Goal: Task Accomplishment & Management: Manage account settings

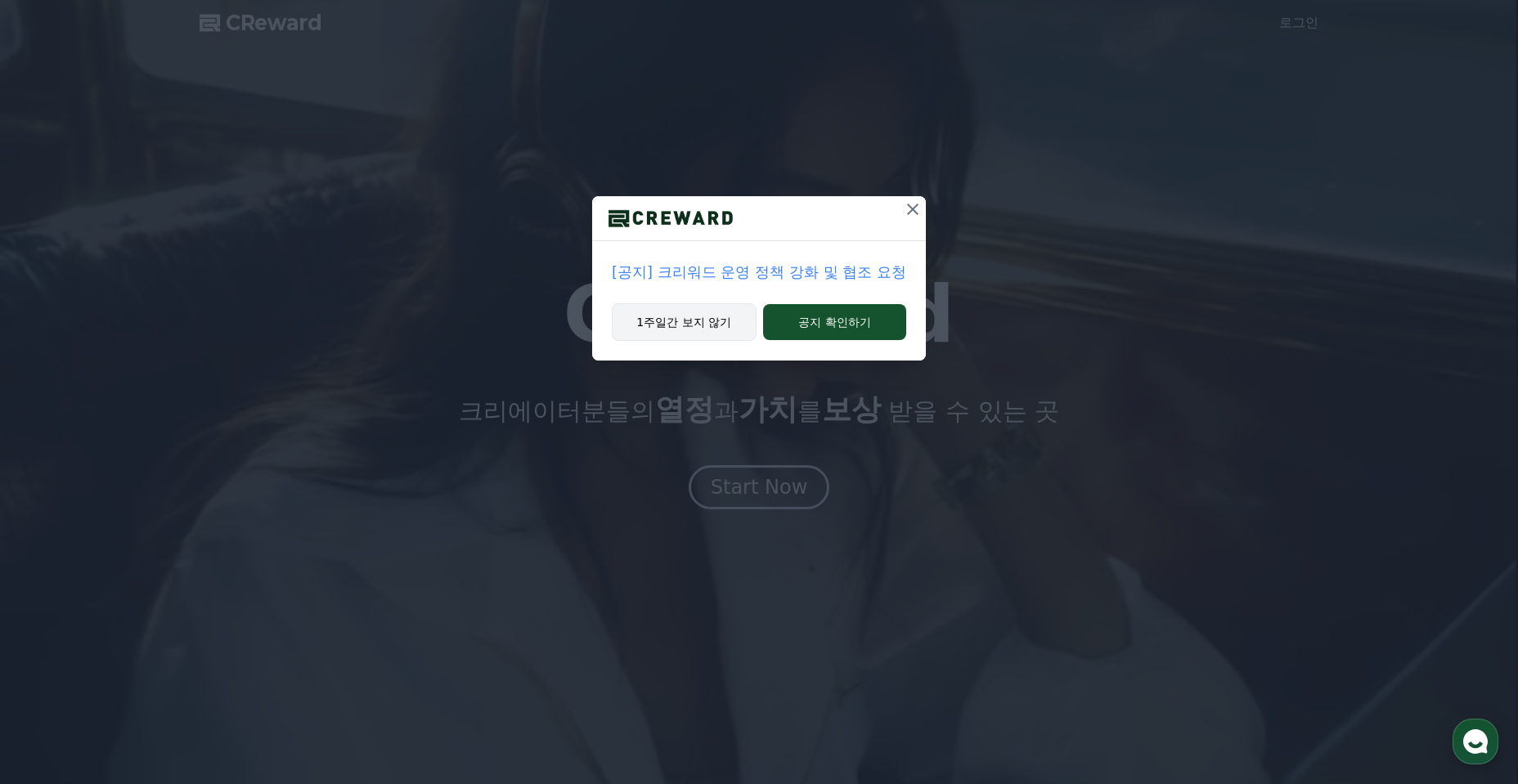
click at [714, 333] on button "1주일간 보지 않기" at bounding box center [684, 322] width 145 height 38
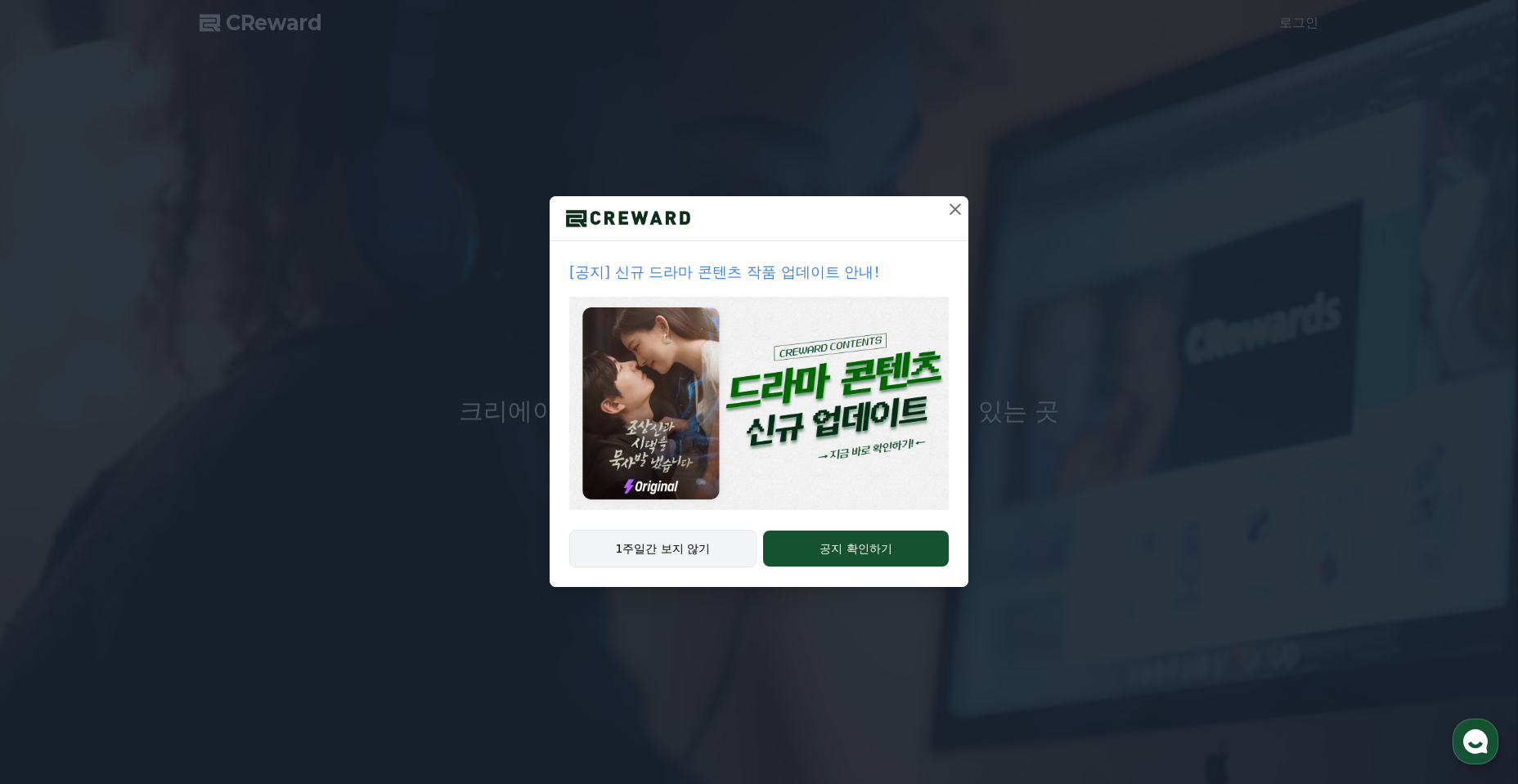
click at [711, 558] on button "1주일간 보지 않기" at bounding box center [663, 548] width 187 height 38
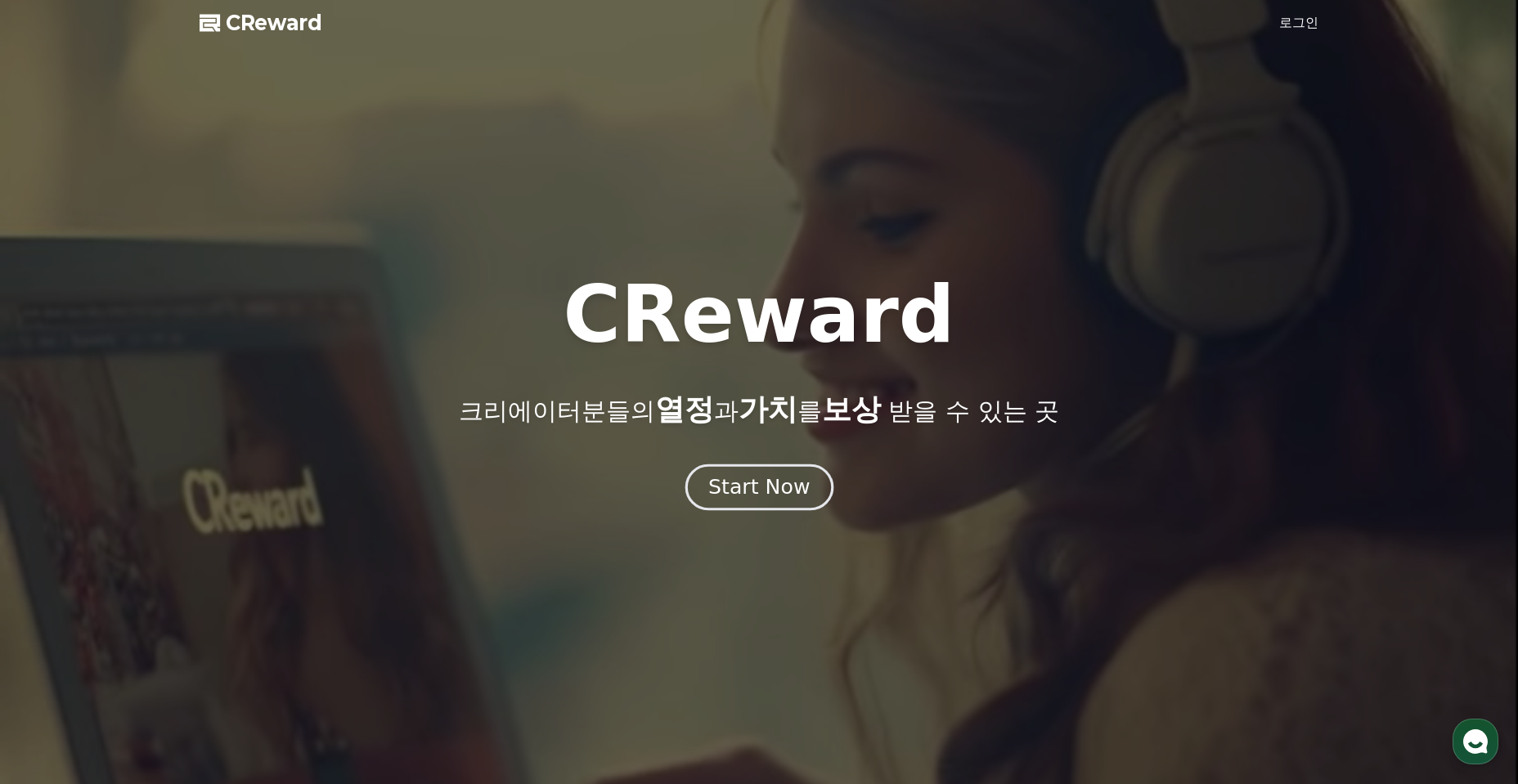
click at [746, 504] on button "Start Now" at bounding box center [759, 487] width 148 height 47
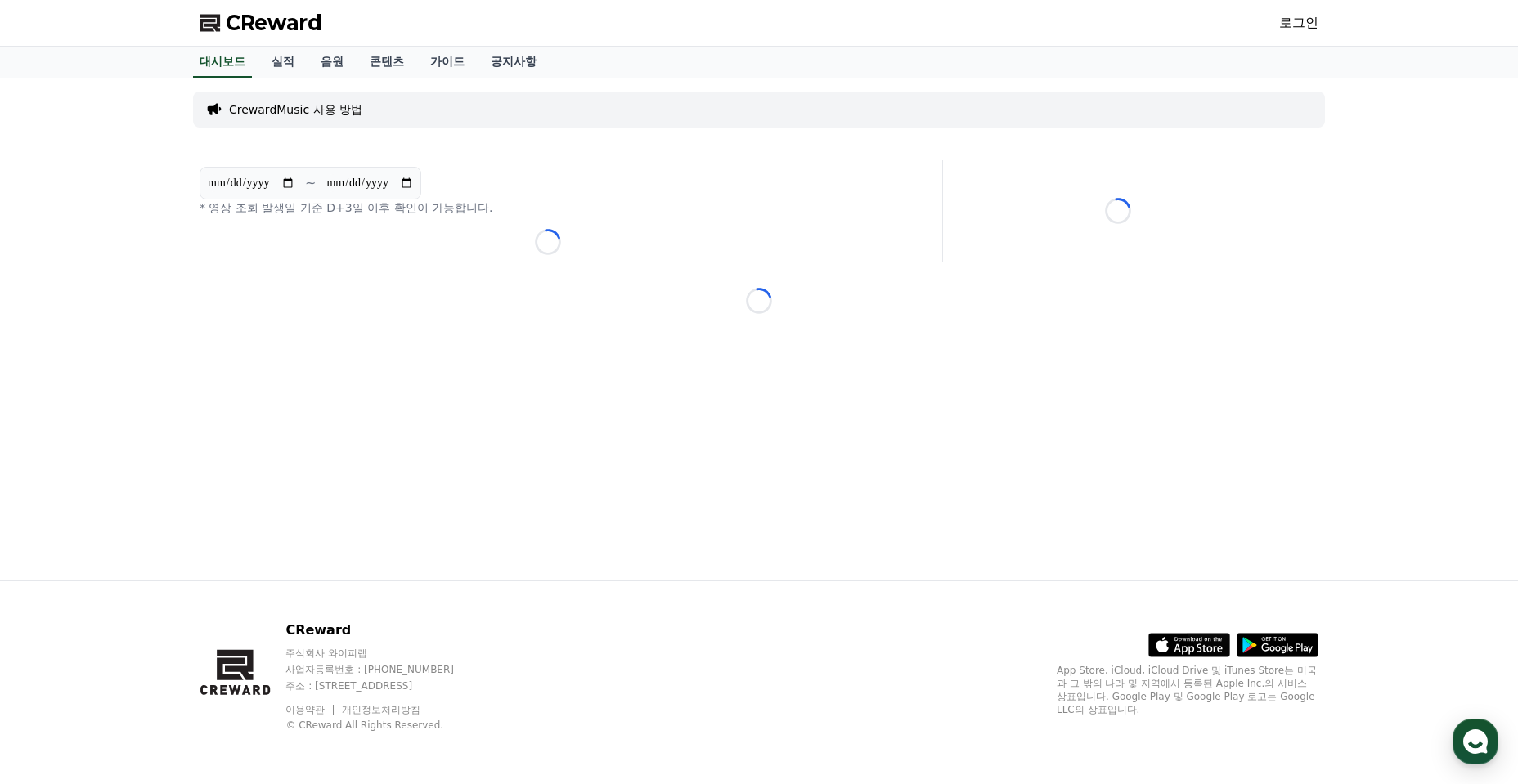
click at [1325, 20] on div "CReward 로그인" at bounding box center [759, 23] width 1146 height 46
click at [1313, 25] on link "로그인" at bounding box center [1299, 22] width 39 height 19
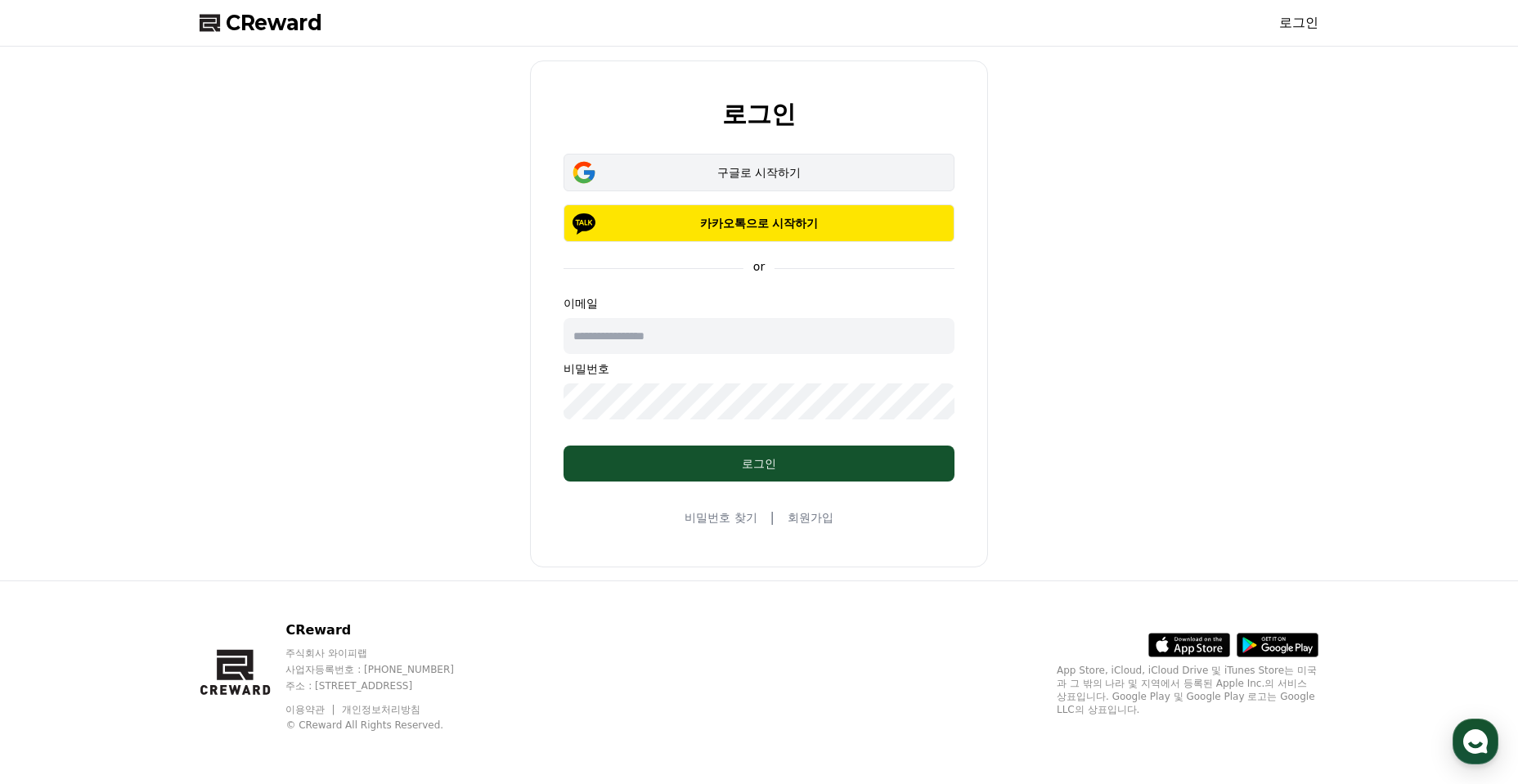
click at [855, 177] on div "구글로 시작하기" at bounding box center [759, 172] width 344 height 17
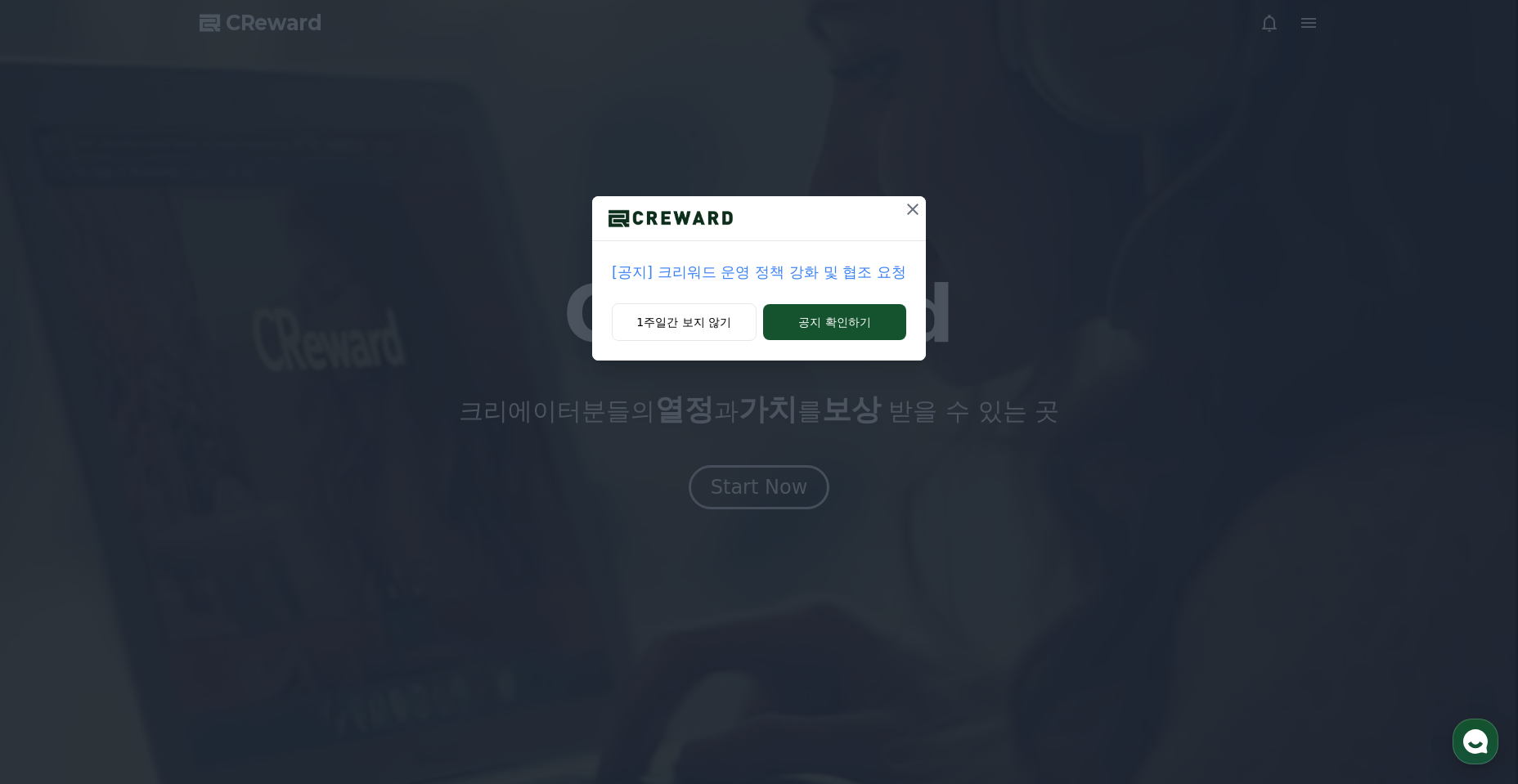
click at [920, 210] on icon at bounding box center [913, 209] width 19 height 19
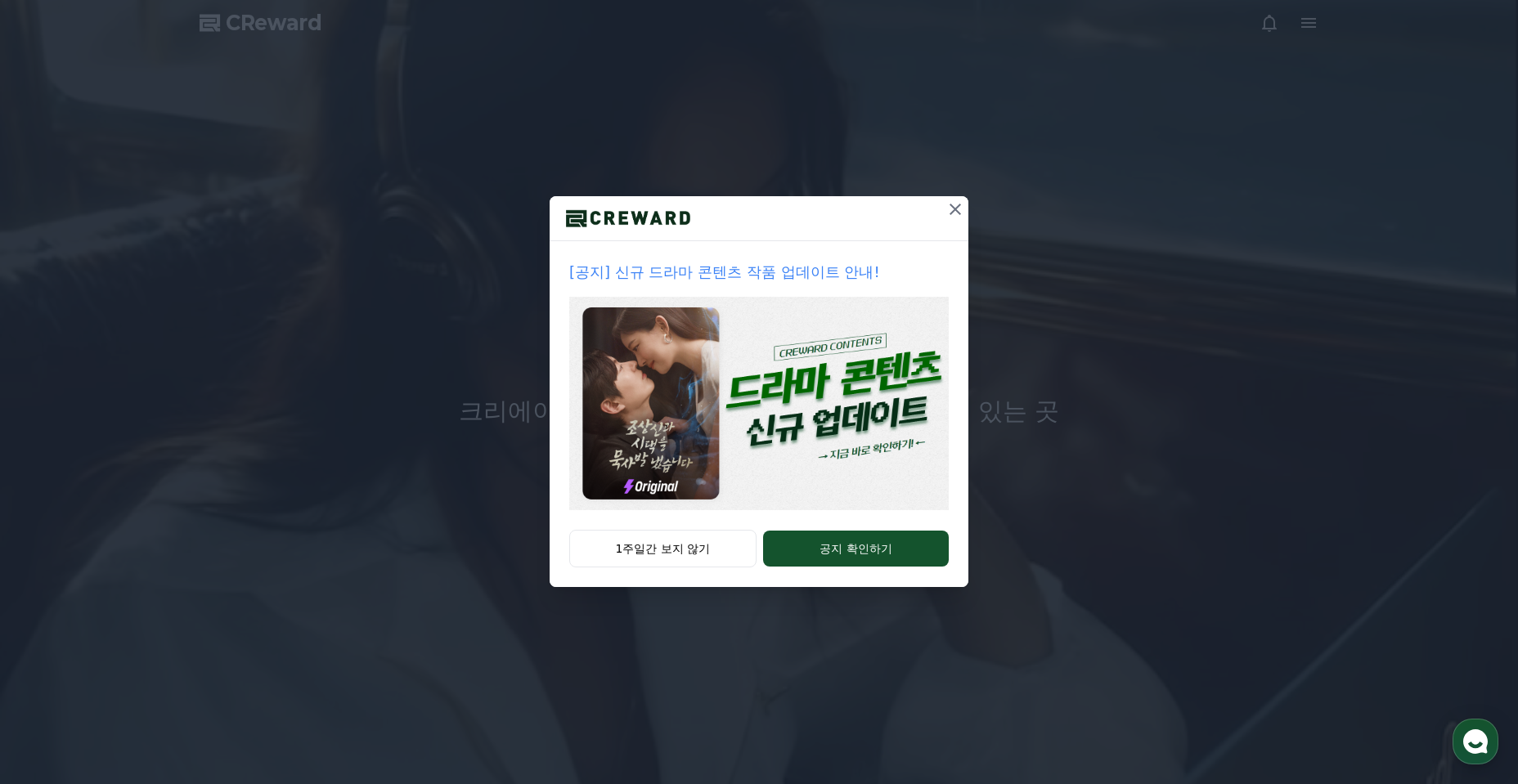
click at [954, 211] on icon at bounding box center [956, 209] width 11 height 11
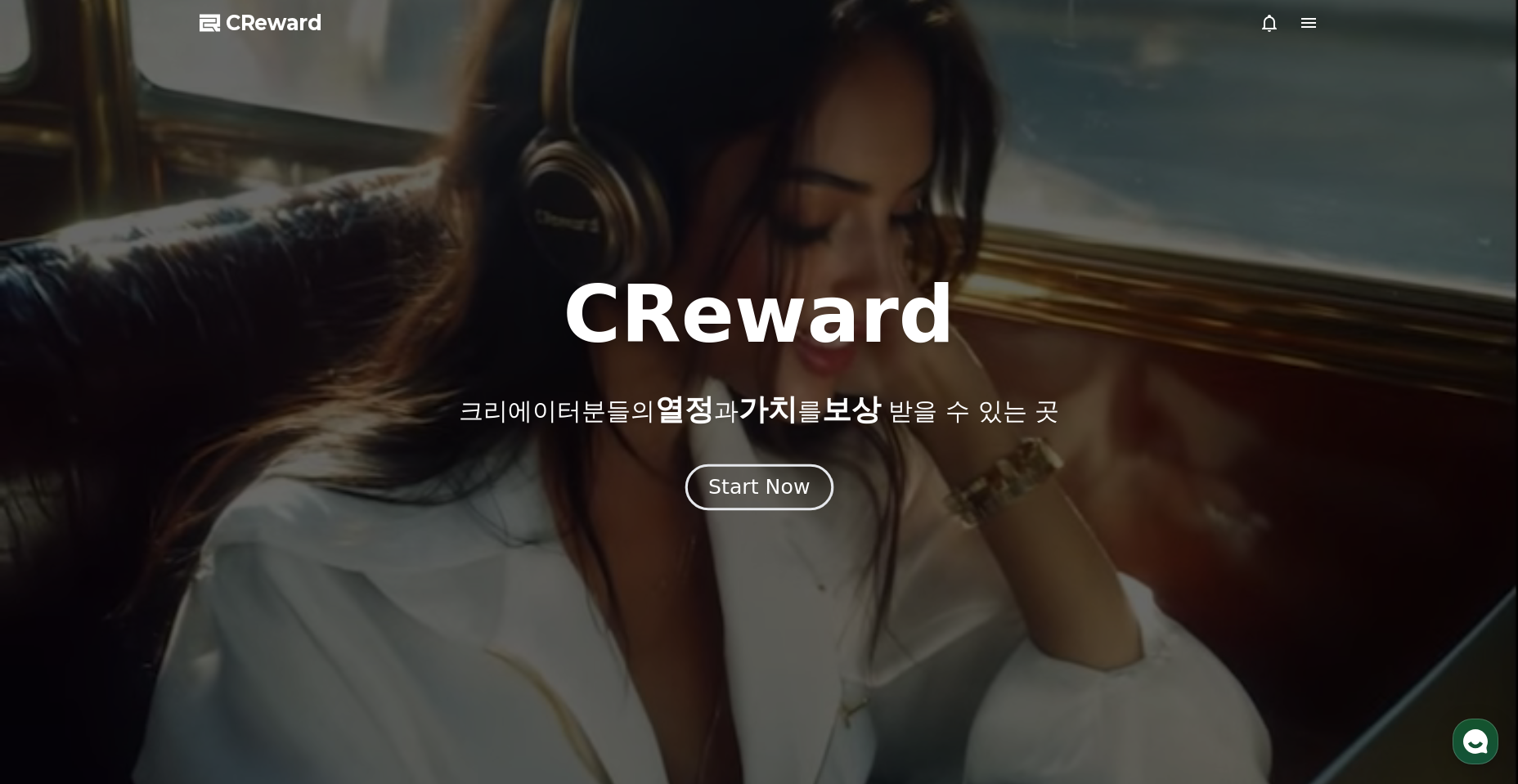
click at [748, 481] on div "Start Now" at bounding box center [759, 487] width 102 height 28
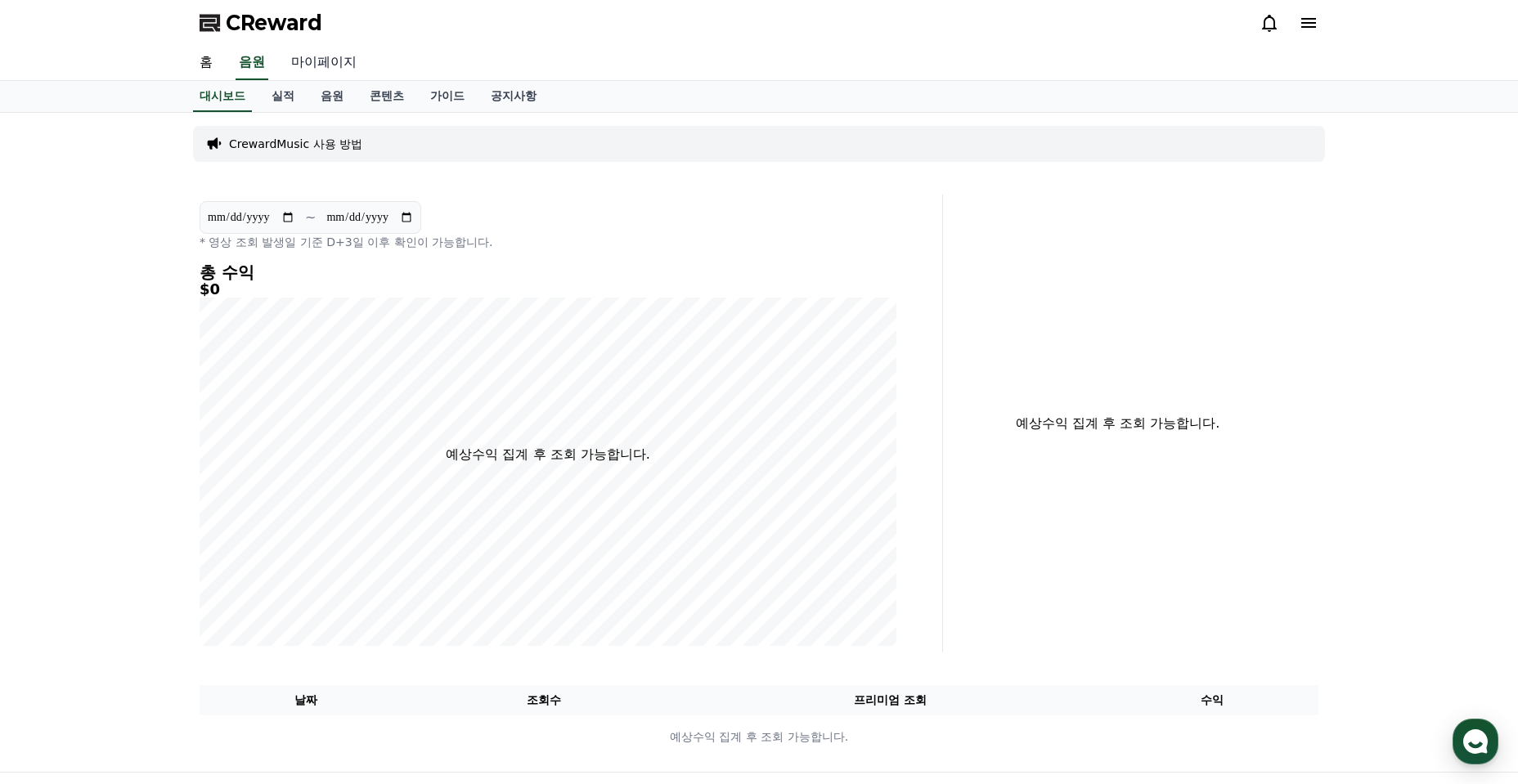
click at [338, 75] on link "마이페이지" at bounding box center [324, 62] width 92 height 34
select select "**********"
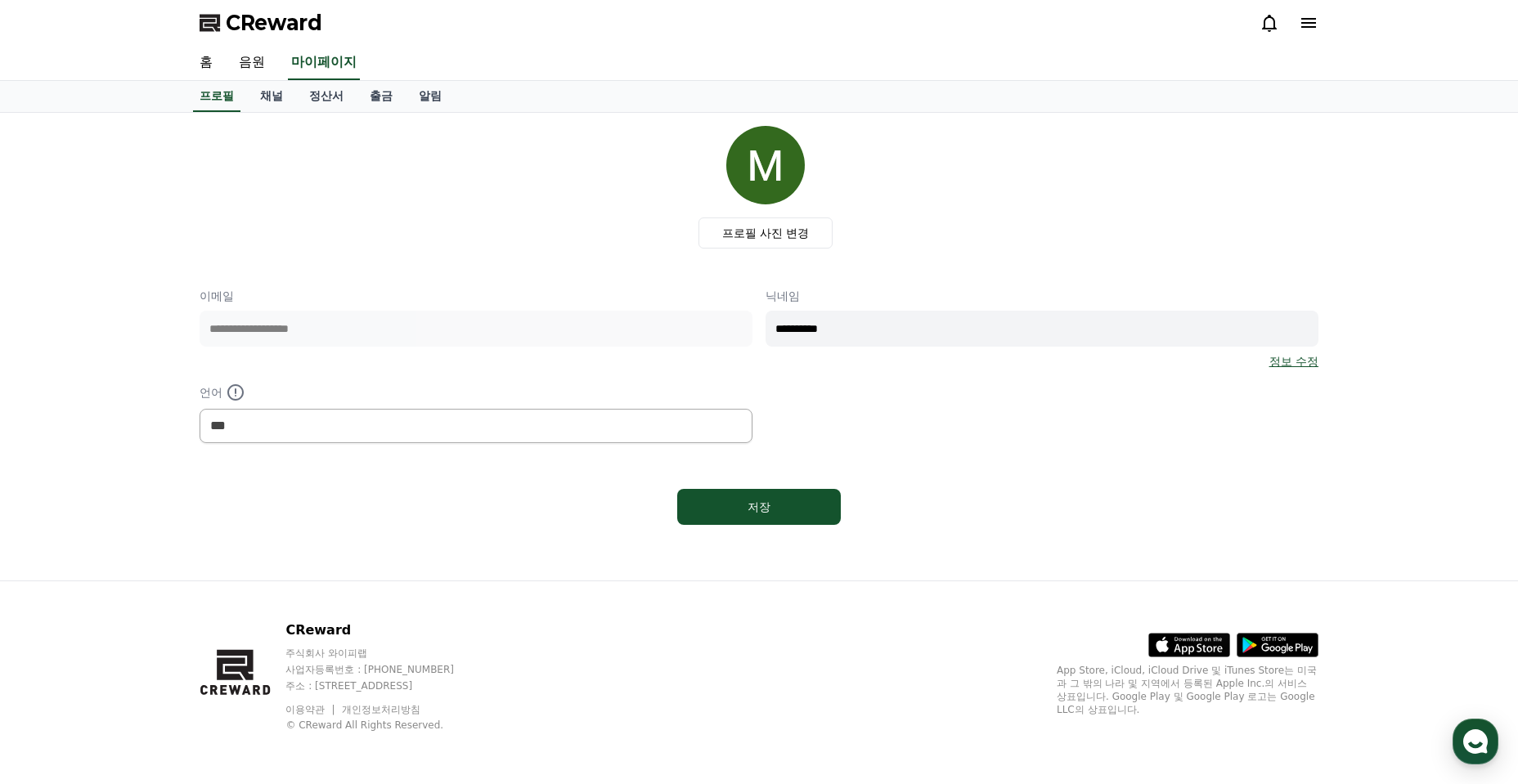
click at [251, 94] on link "채널" at bounding box center [271, 96] width 50 height 31
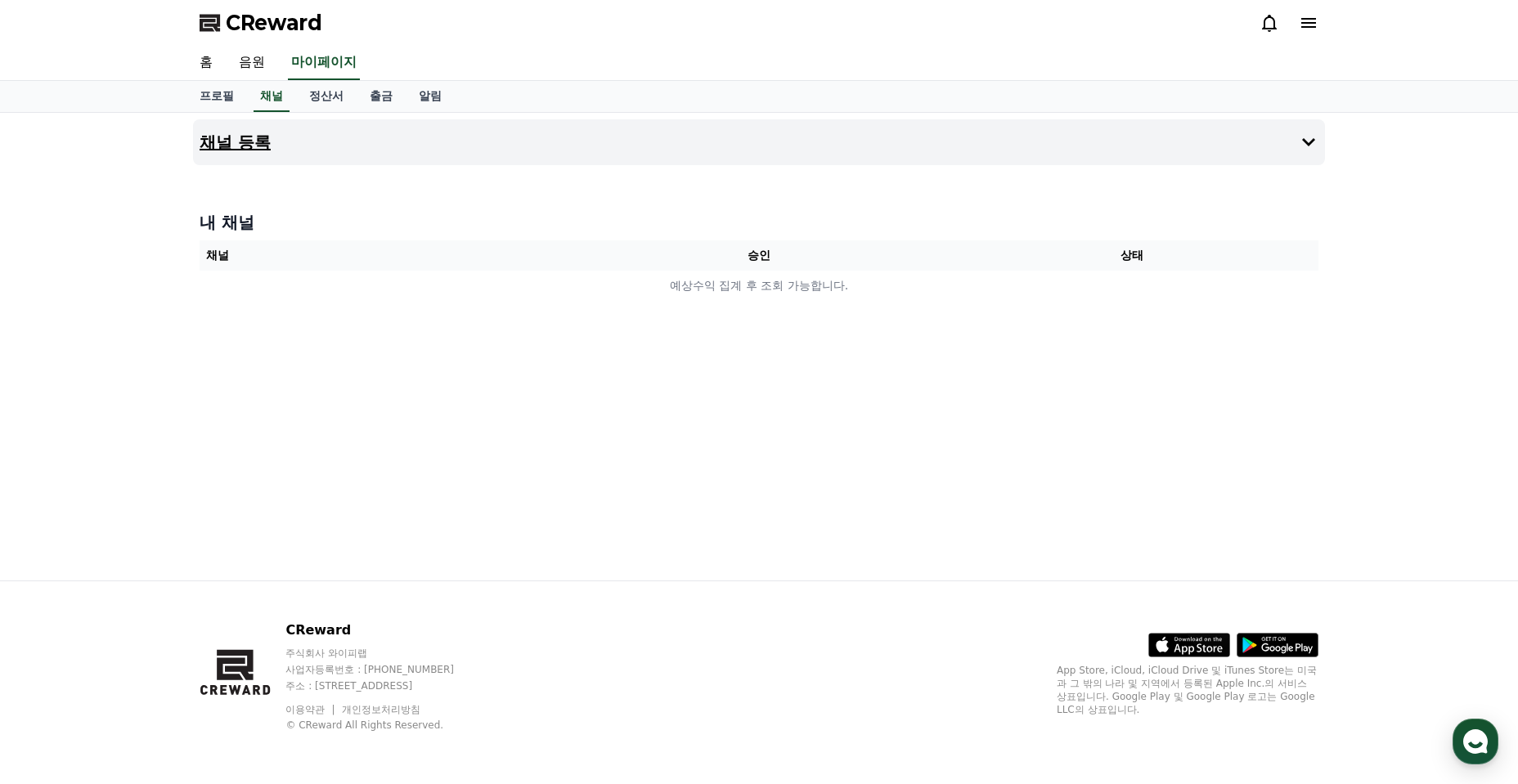
click at [258, 137] on h4 "채널 등록" at bounding box center [236, 142] width 72 height 18
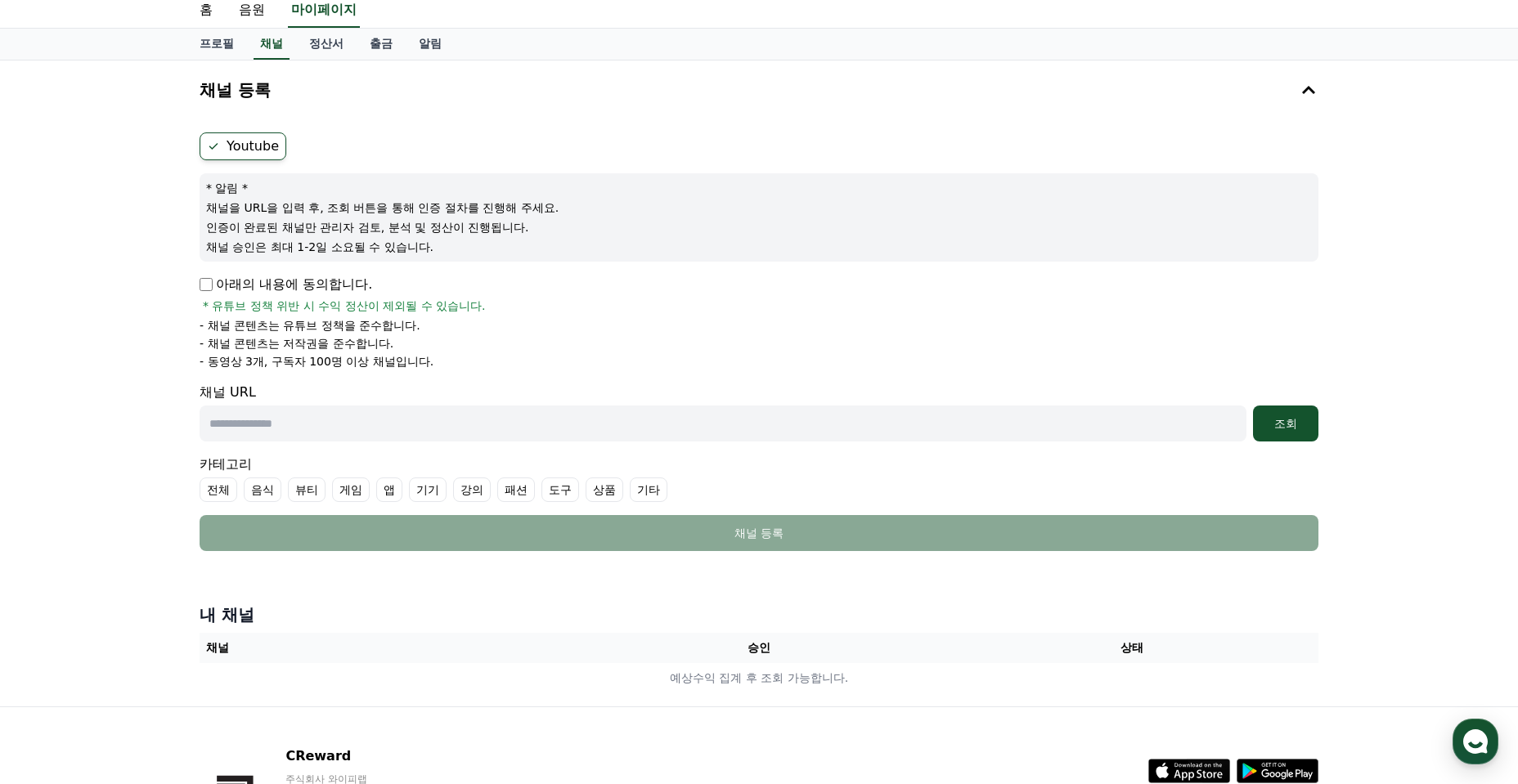
scroll to position [82, 0]
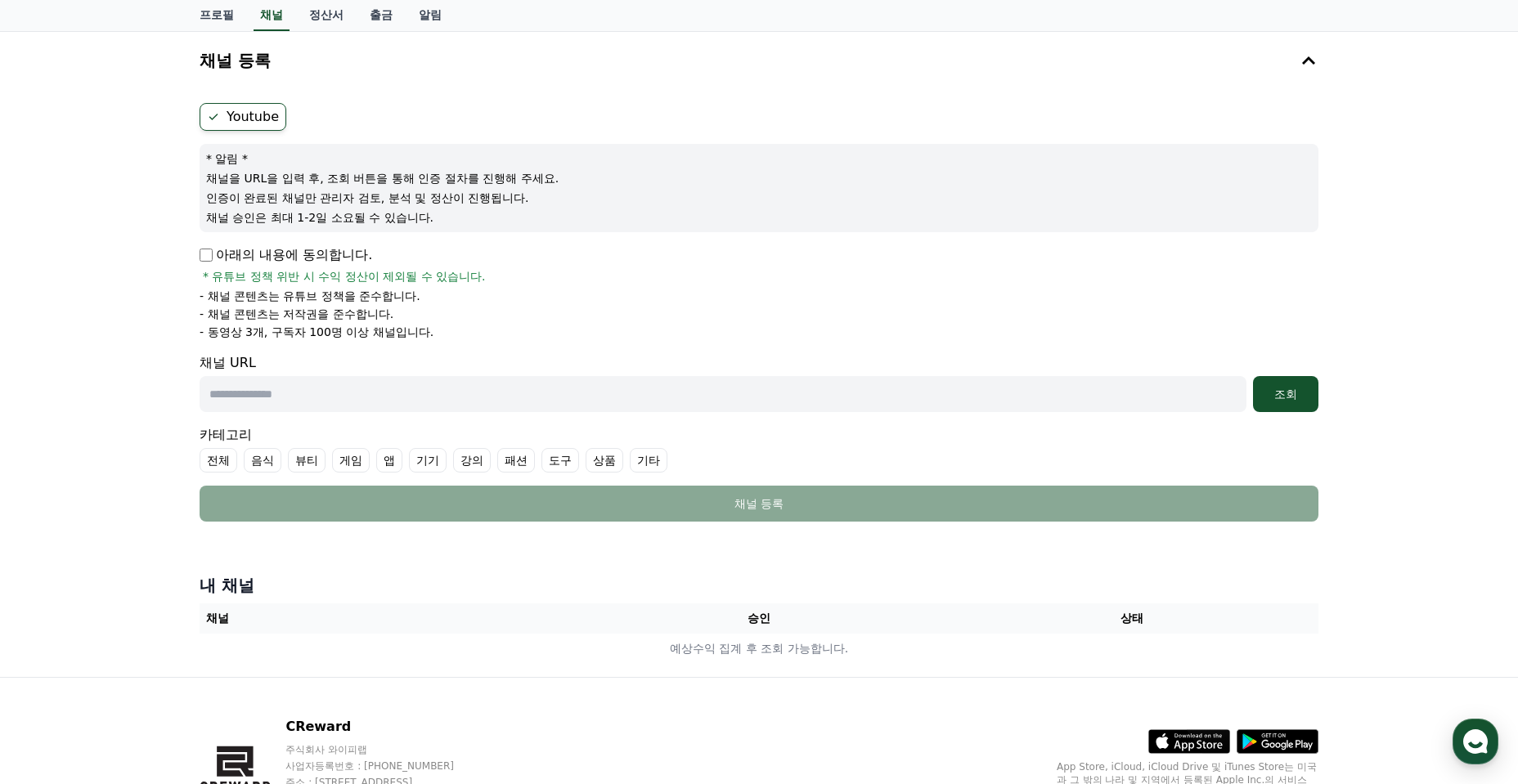
click at [373, 405] on input "text" at bounding box center [724, 393] width 1047 height 36
paste input "**********"
type input "**********"
click at [389, 392] on input "text" at bounding box center [724, 393] width 1047 height 36
paste input "**********"
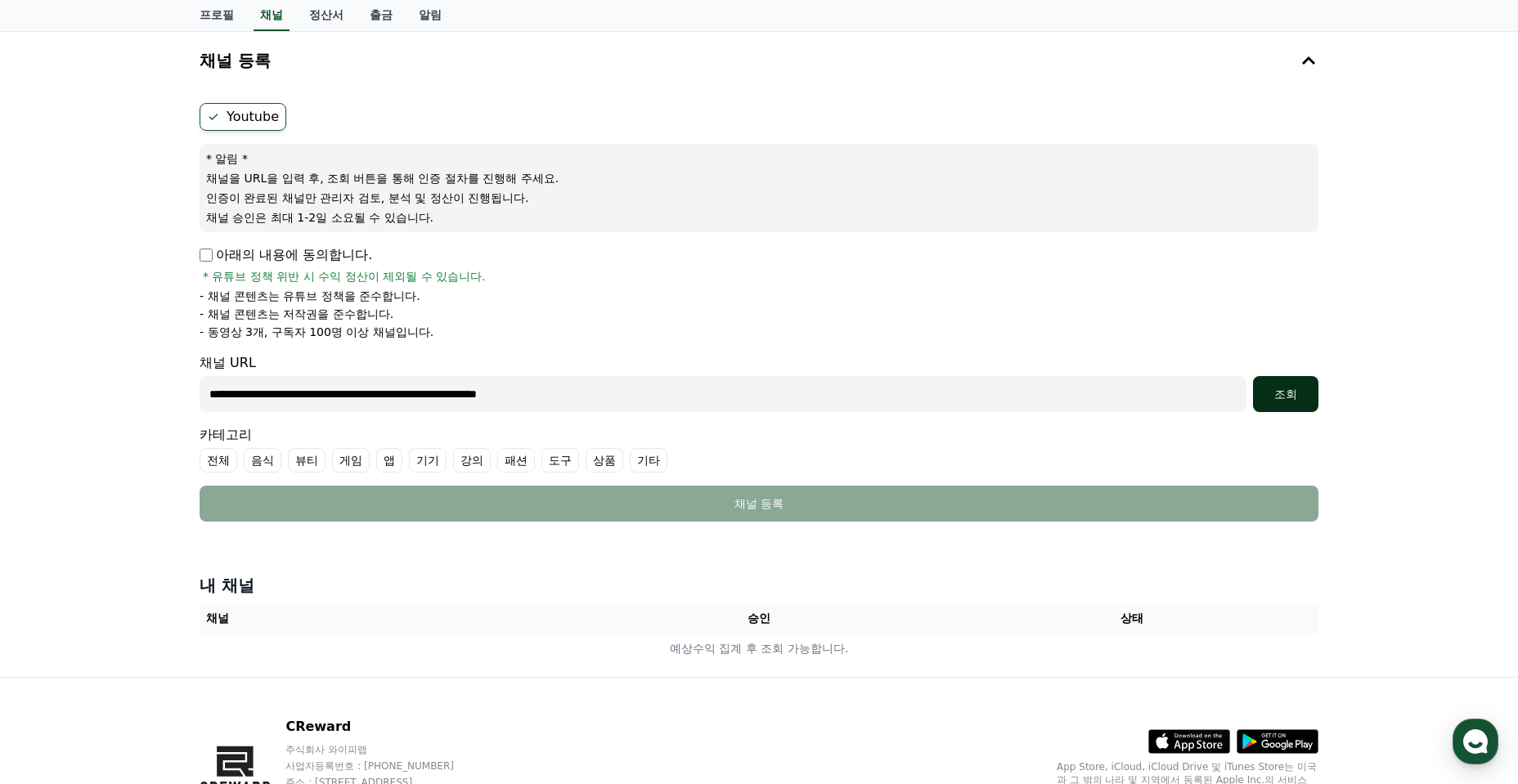
type input "**********"
click at [1311, 384] on button "조회" at bounding box center [1285, 393] width 65 height 36
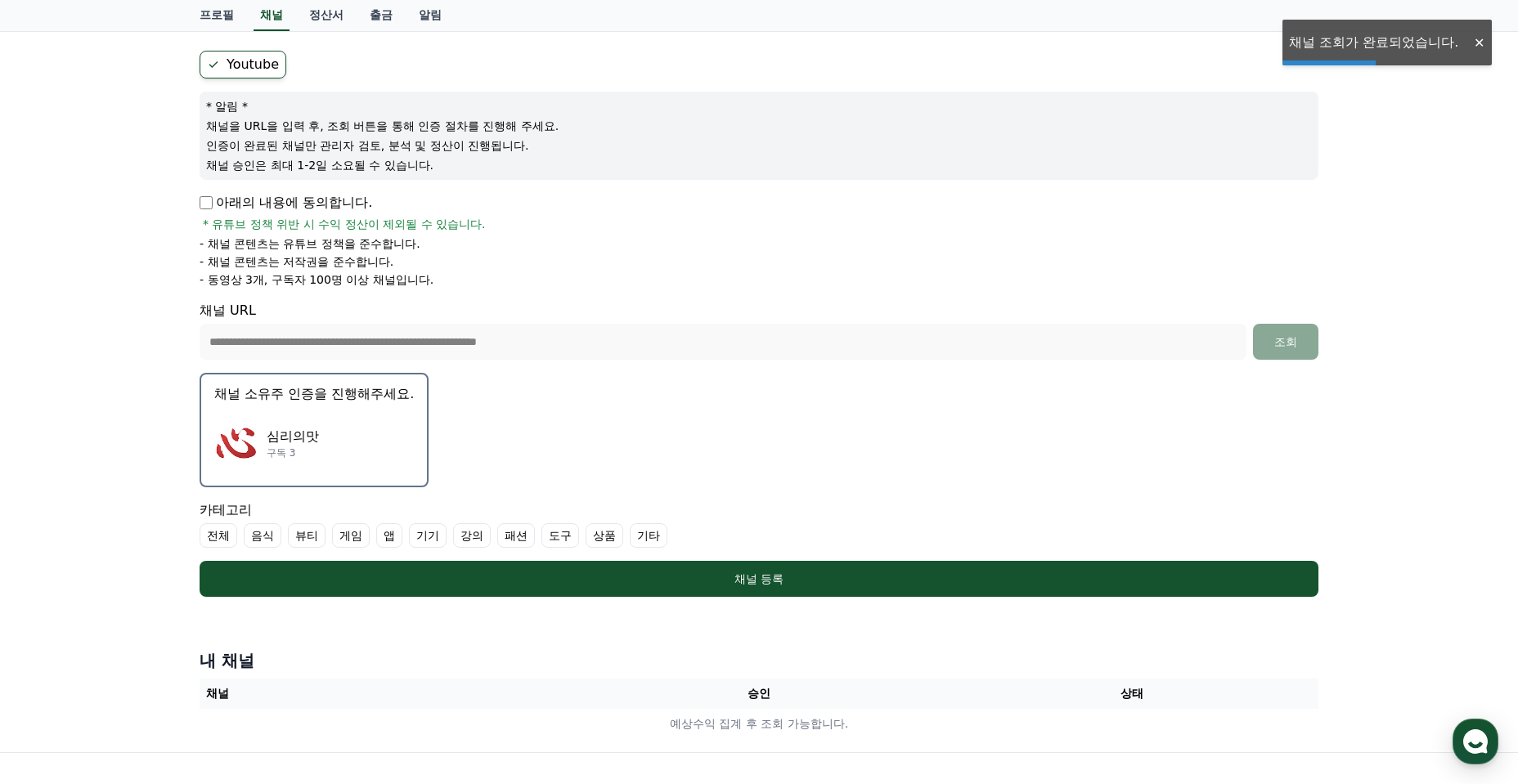
scroll to position [163, 0]
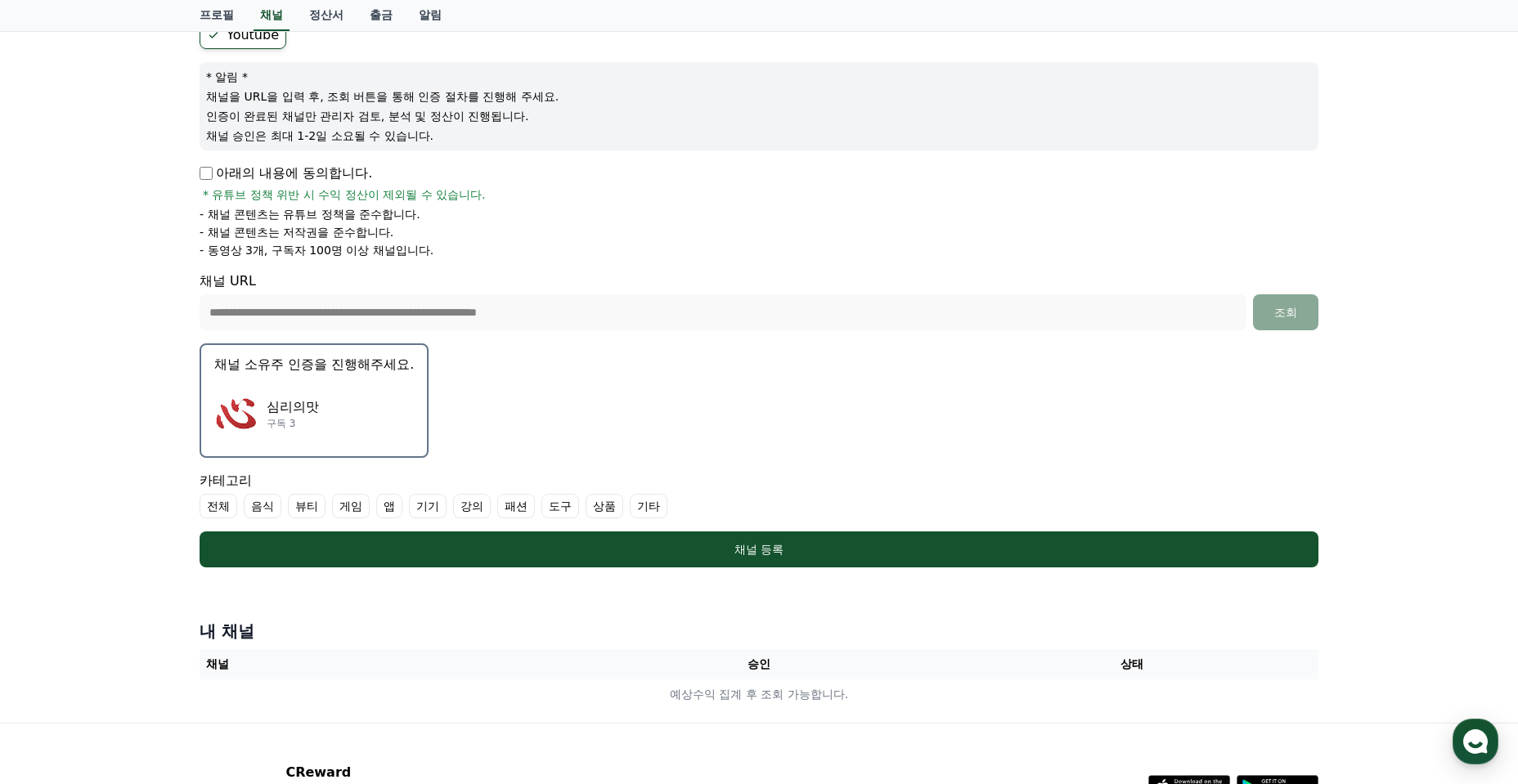
click at [662, 506] on label "기타" at bounding box center [648, 506] width 38 height 25
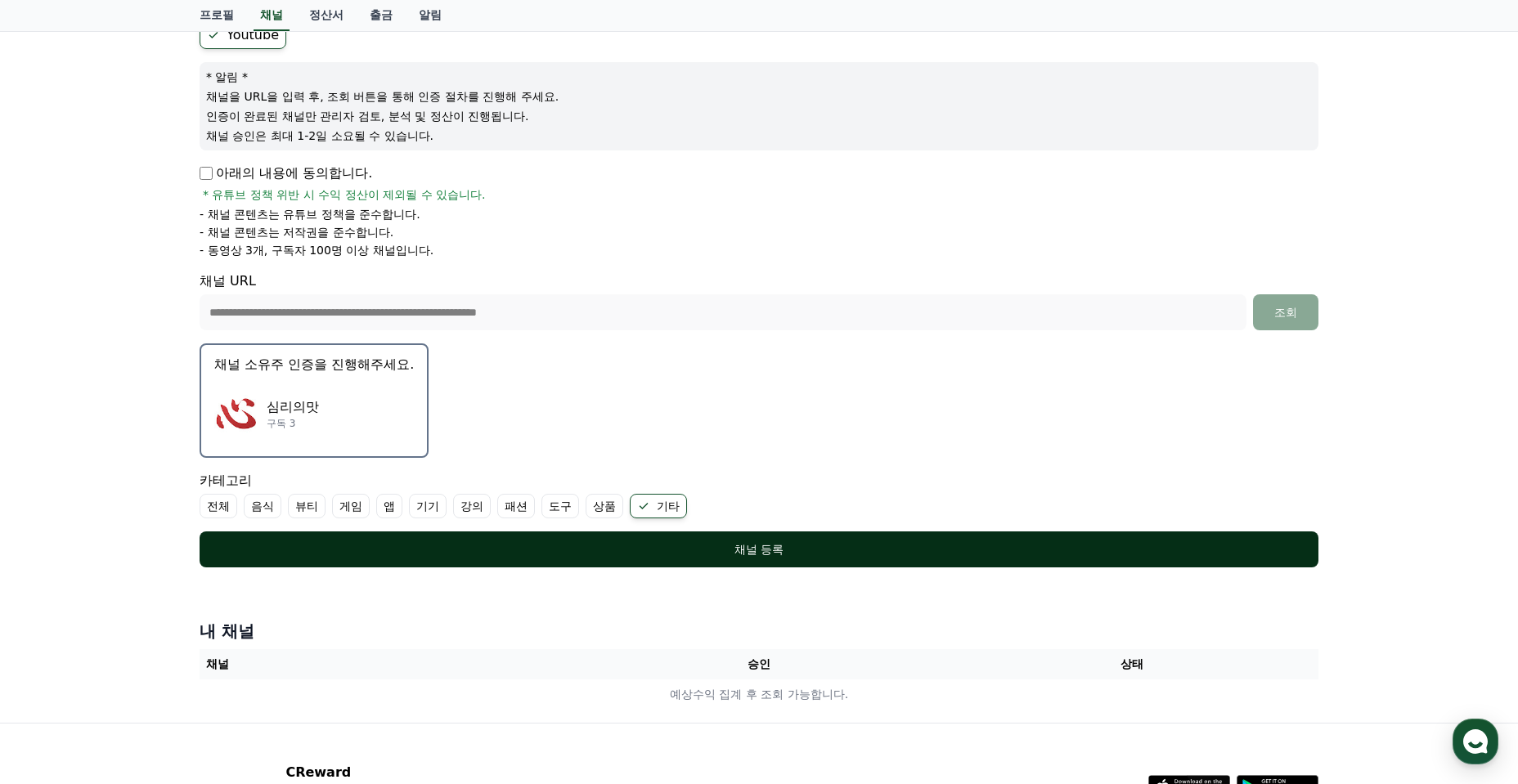
click at [612, 545] on div "채널 등록" at bounding box center [759, 549] width 1054 height 17
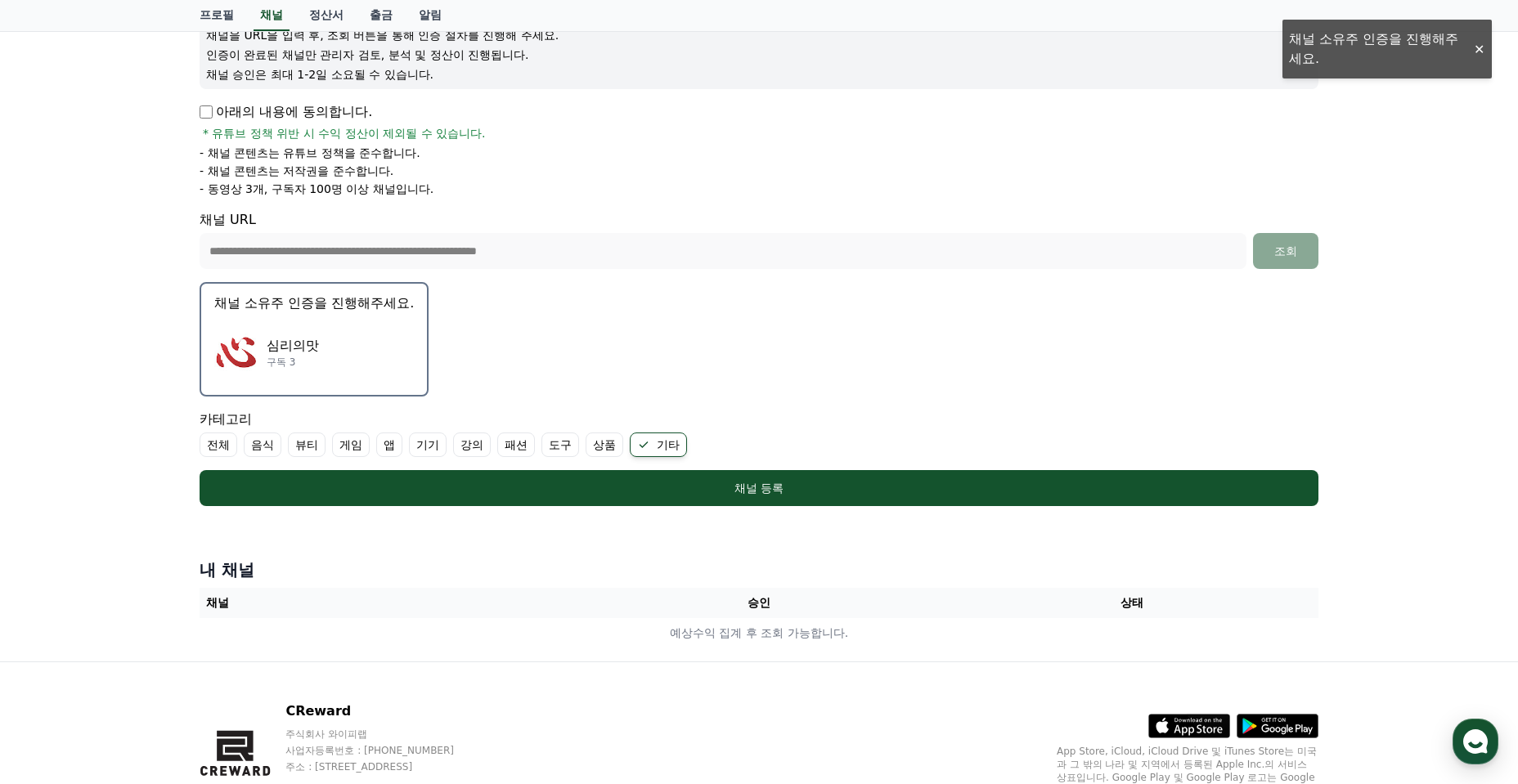
scroll to position [224, 0]
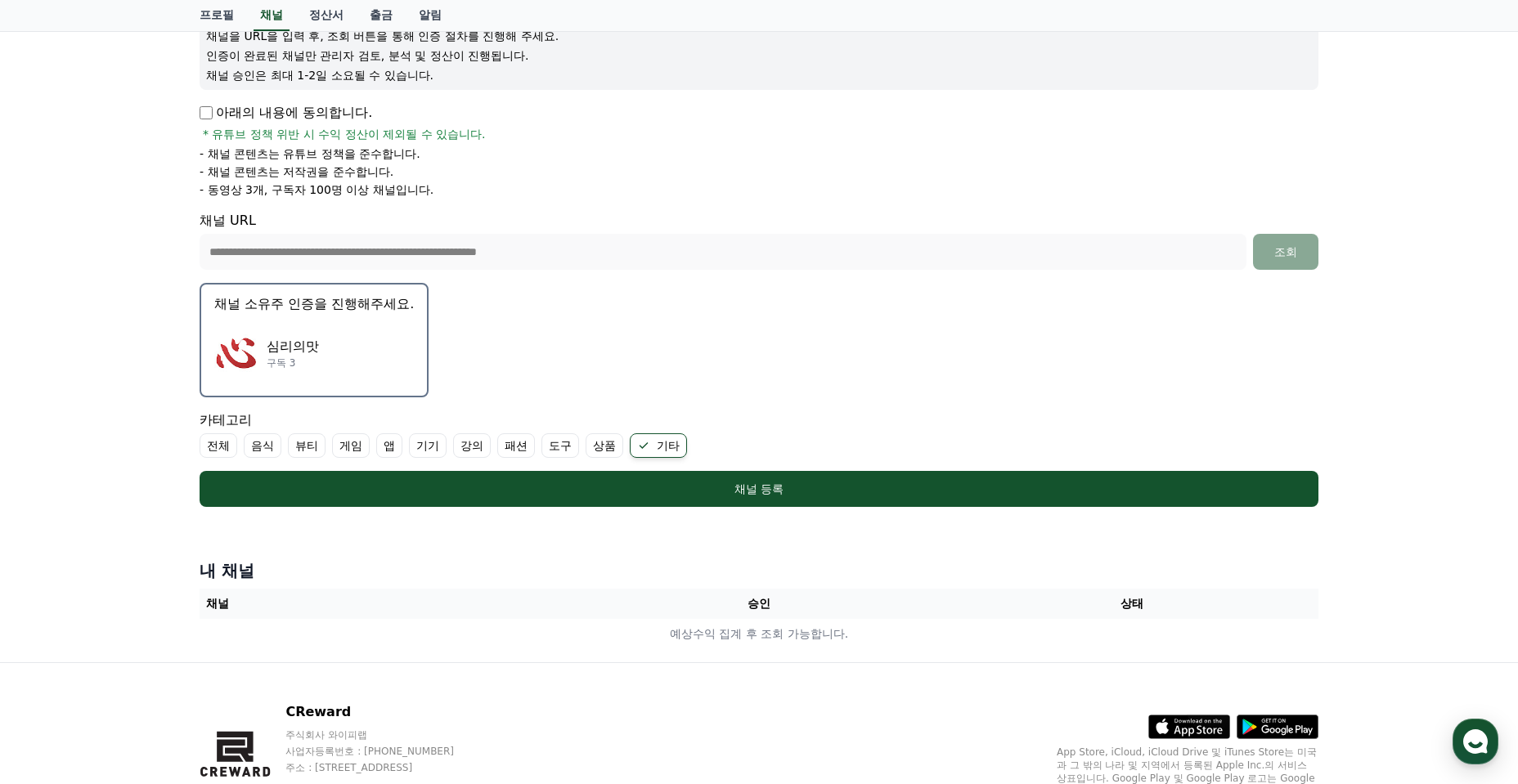
click at [343, 360] on div "심리의맛 구독 3" at bounding box center [315, 353] width 200 height 65
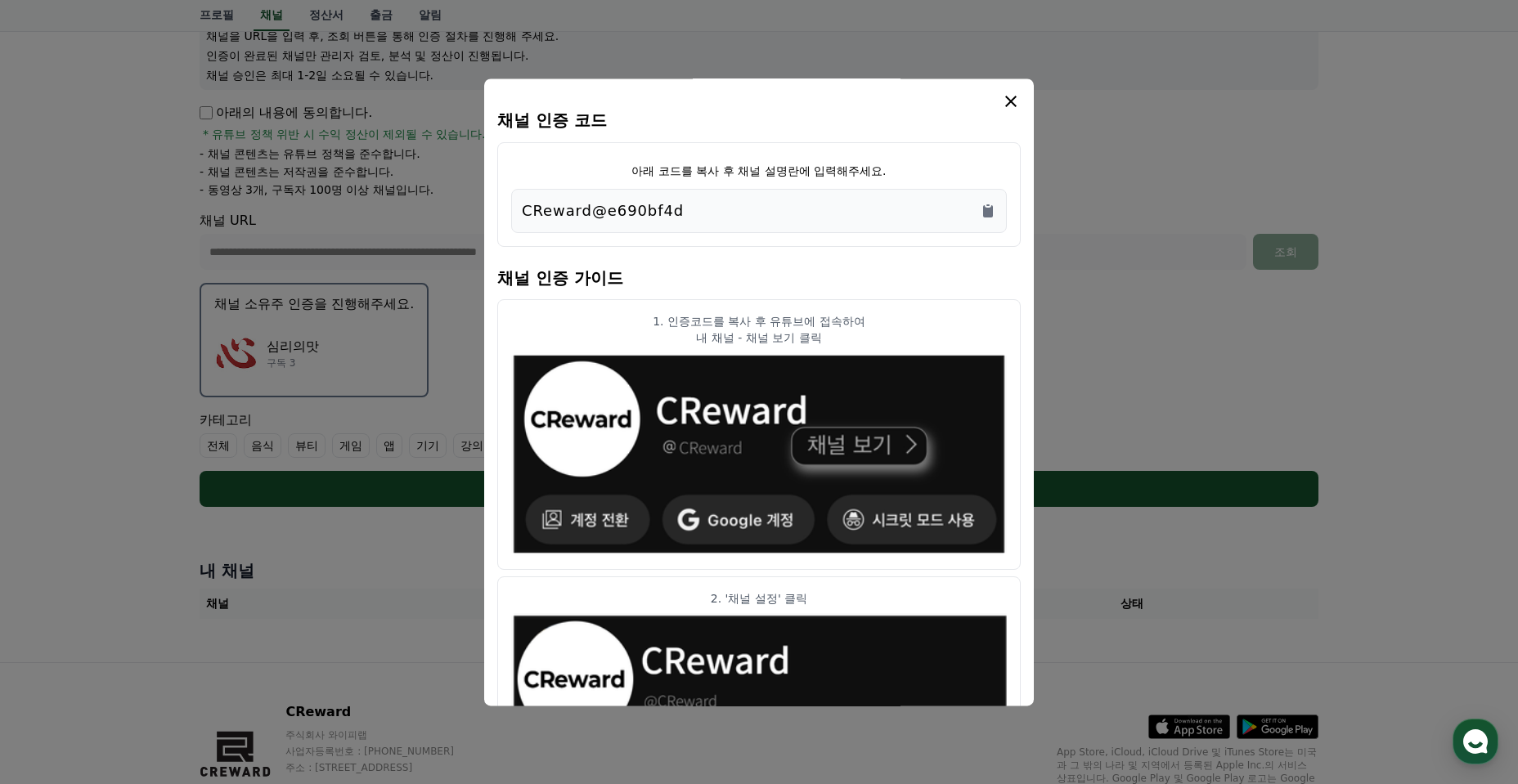
click at [751, 208] on div "CReward@e690bf4d" at bounding box center [759, 211] width 474 height 23
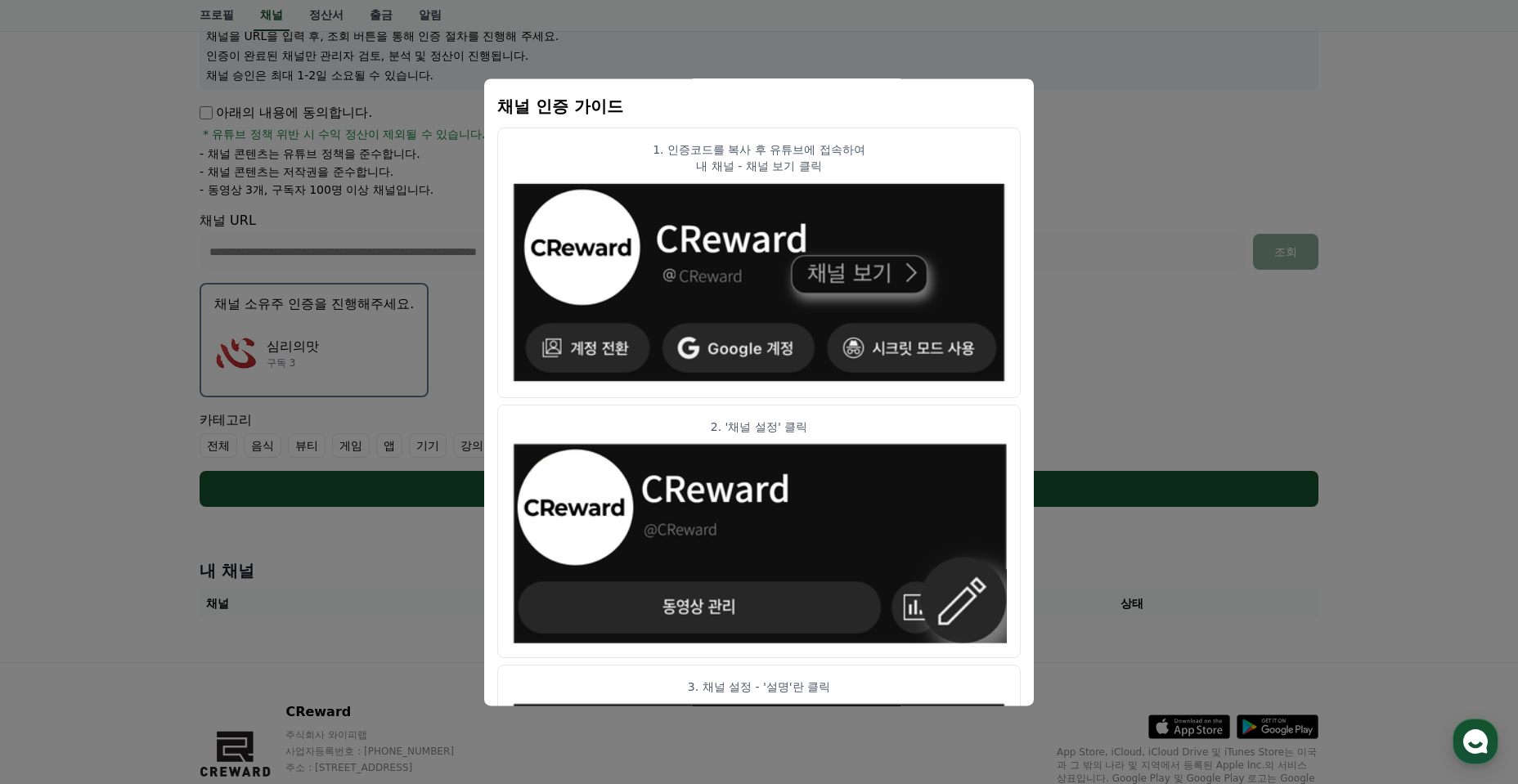
scroll to position [0, 0]
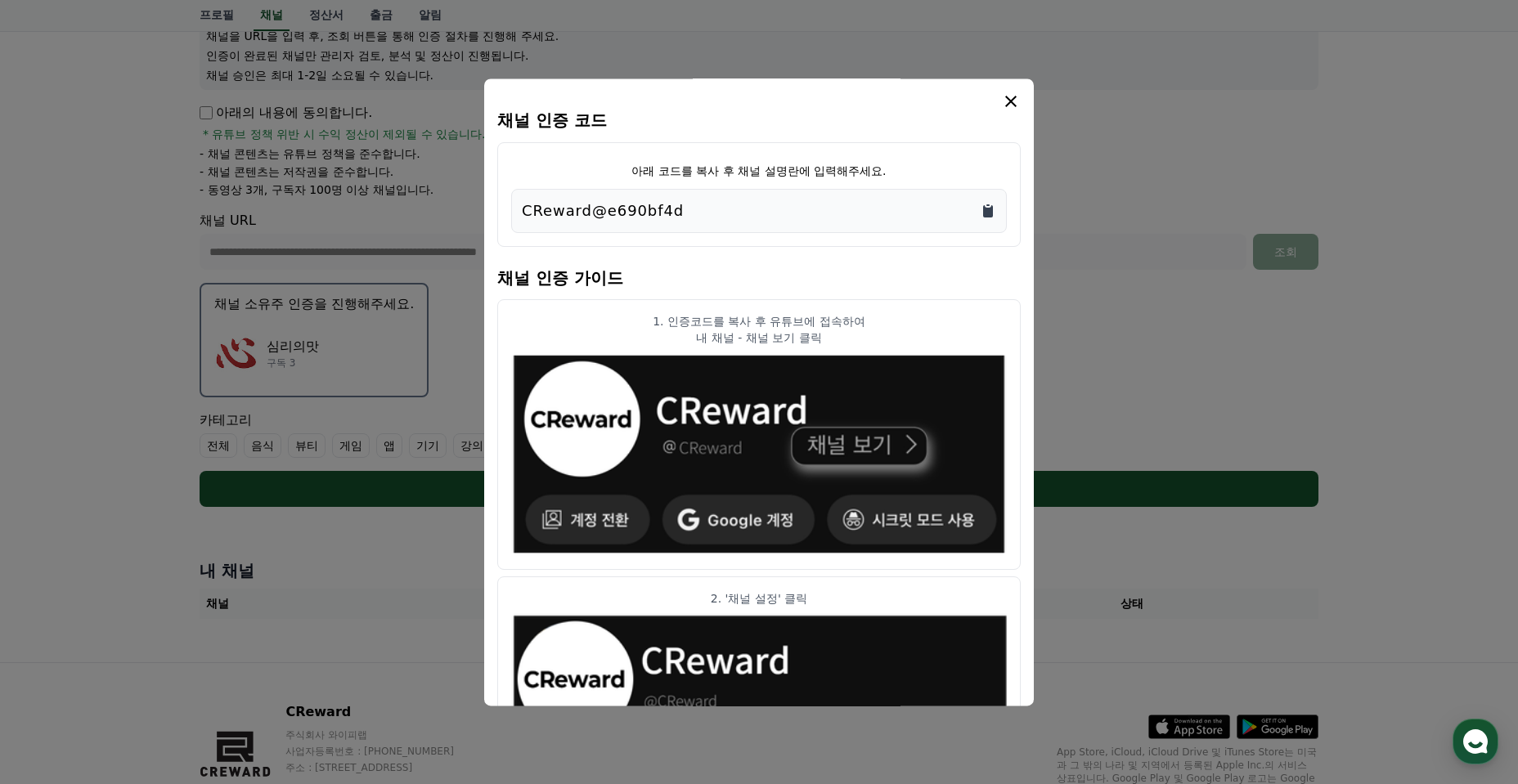
click at [986, 207] on icon "Copy to clipboard" at bounding box center [989, 211] width 17 height 17
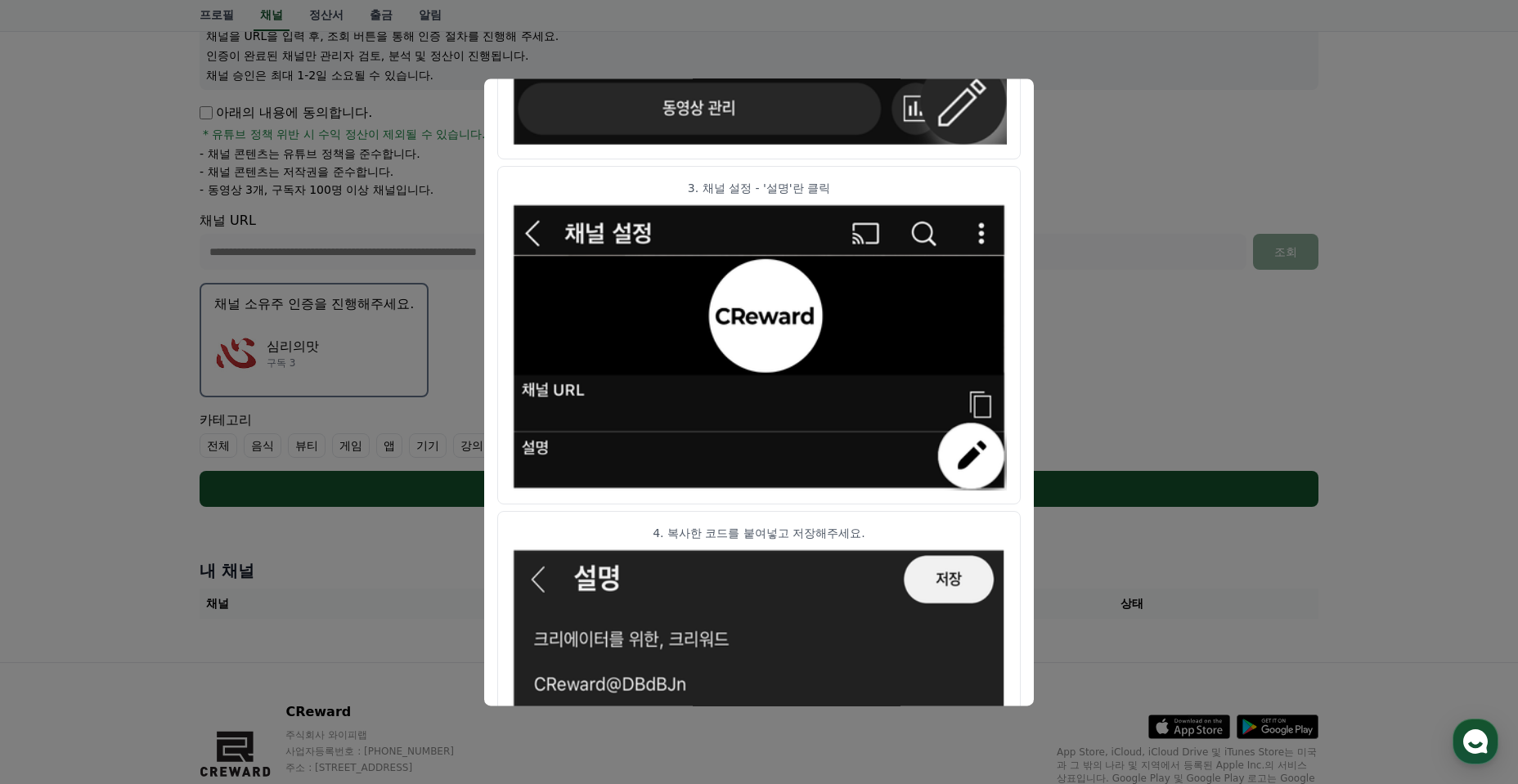
scroll to position [784, 0]
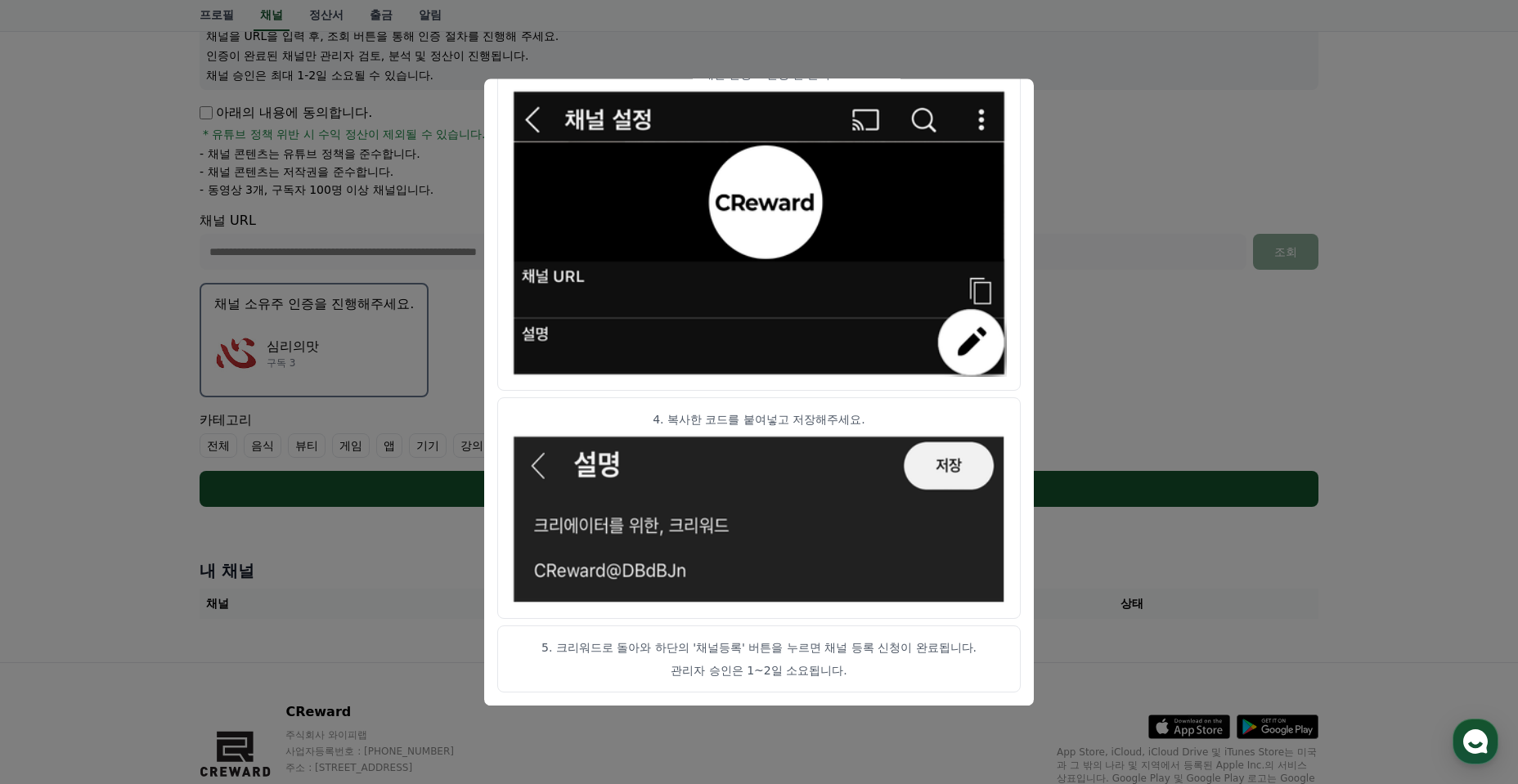
click at [1117, 349] on button "close modal" at bounding box center [759, 392] width 1518 height 784
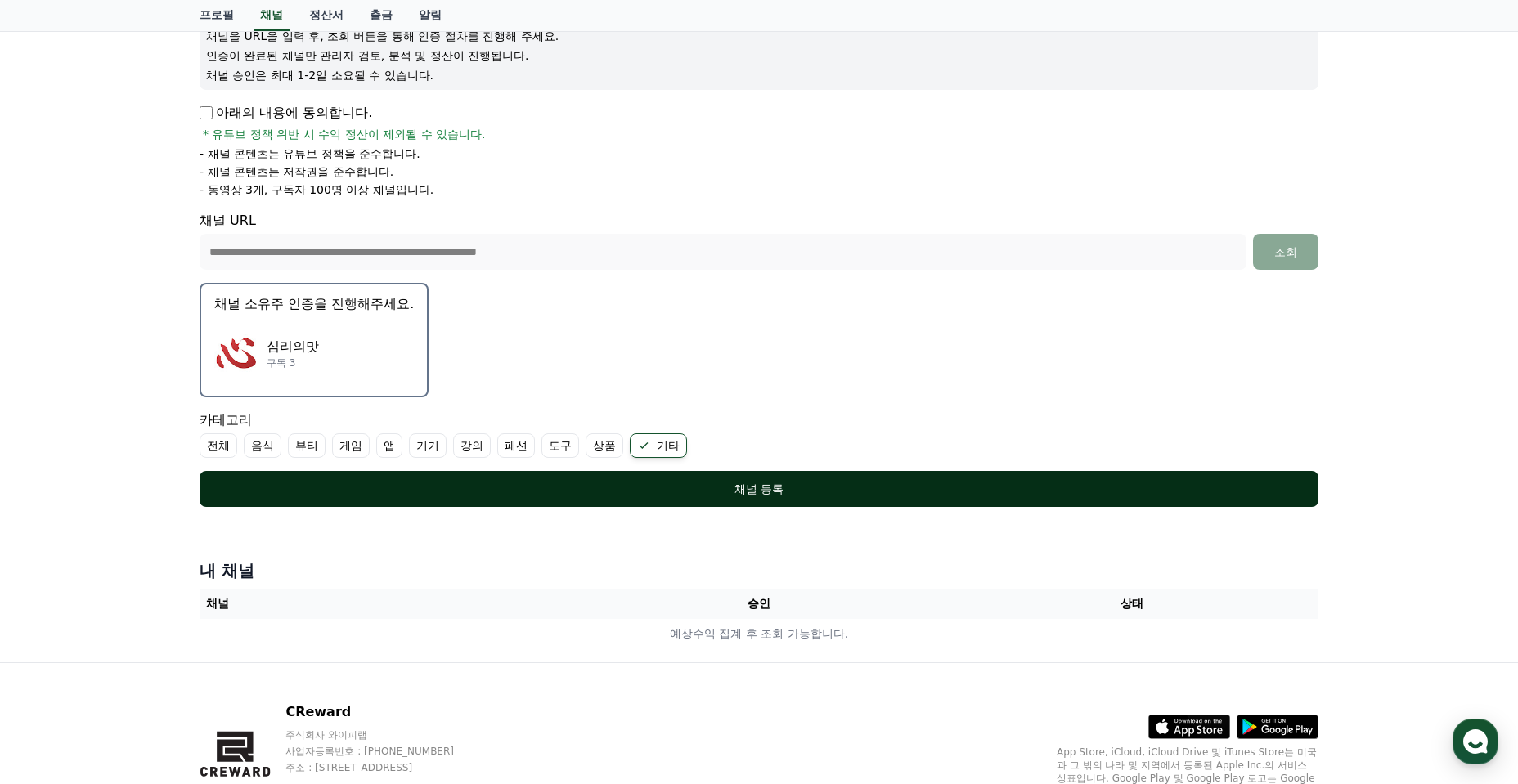
click at [806, 481] on div "채널 등록" at bounding box center [759, 489] width 1054 height 17
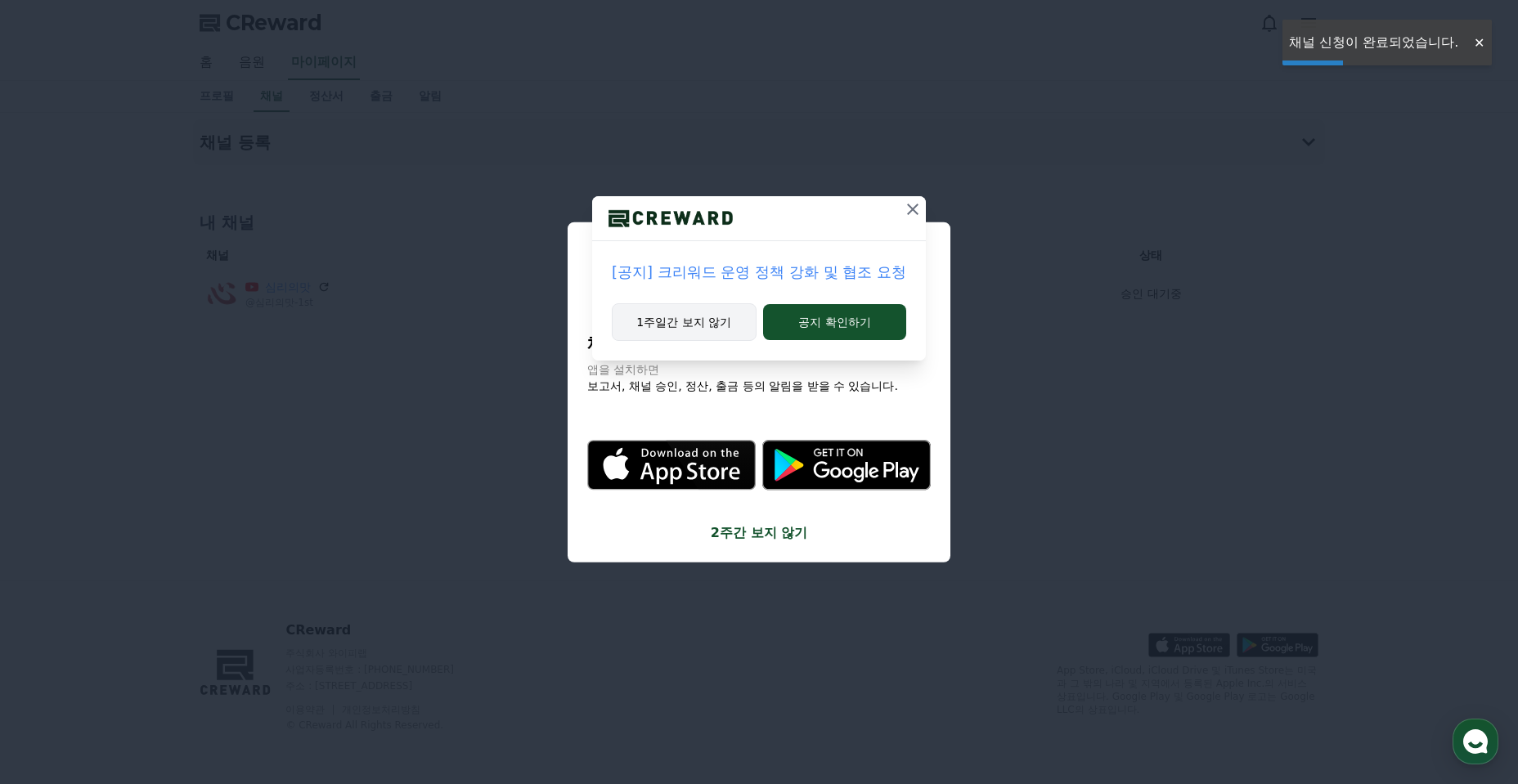
click at [693, 333] on button "1주일간 보지 않기" at bounding box center [684, 322] width 145 height 38
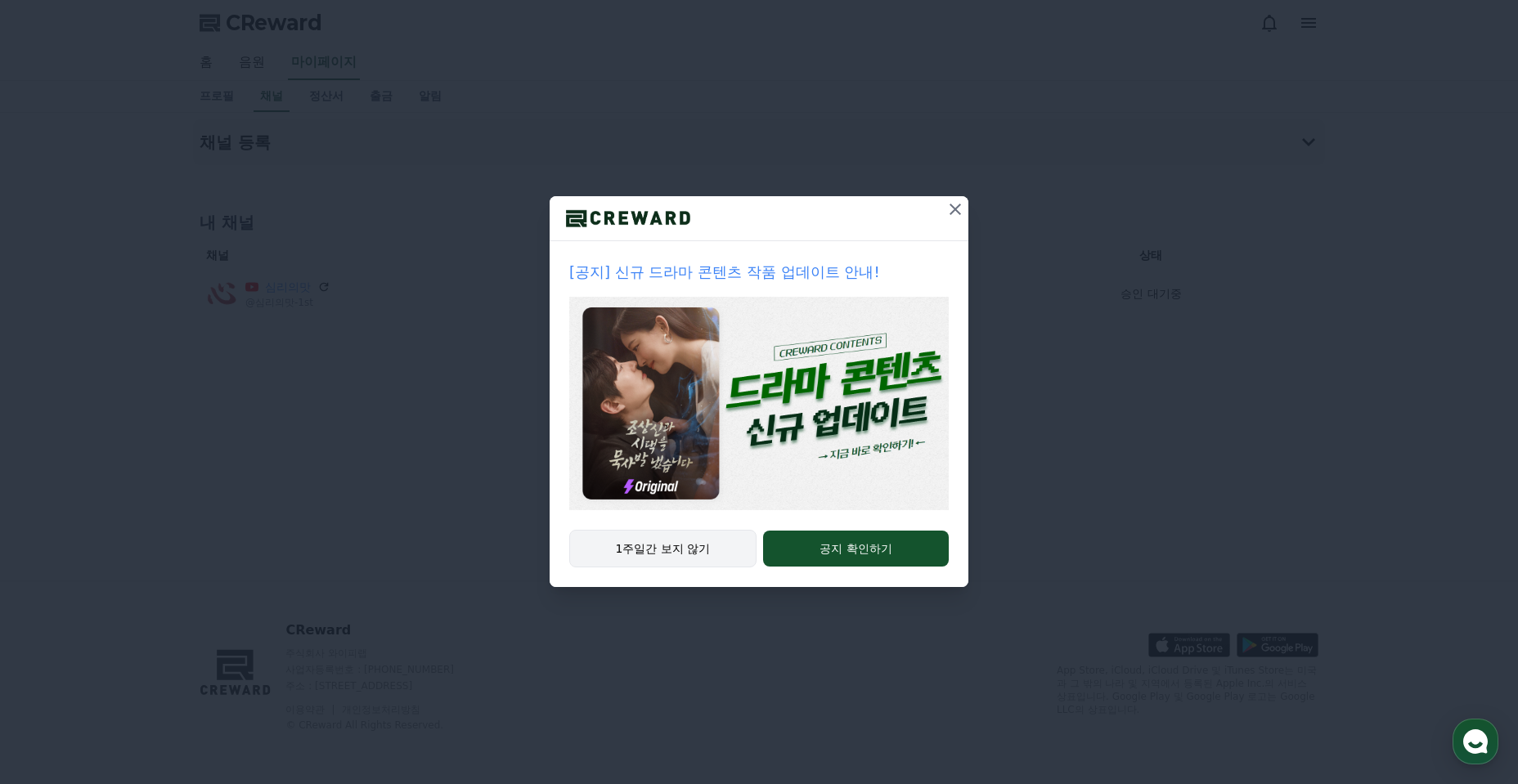
click at [696, 545] on button "1주일간 보지 않기" at bounding box center [663, 548] width 187 height 38
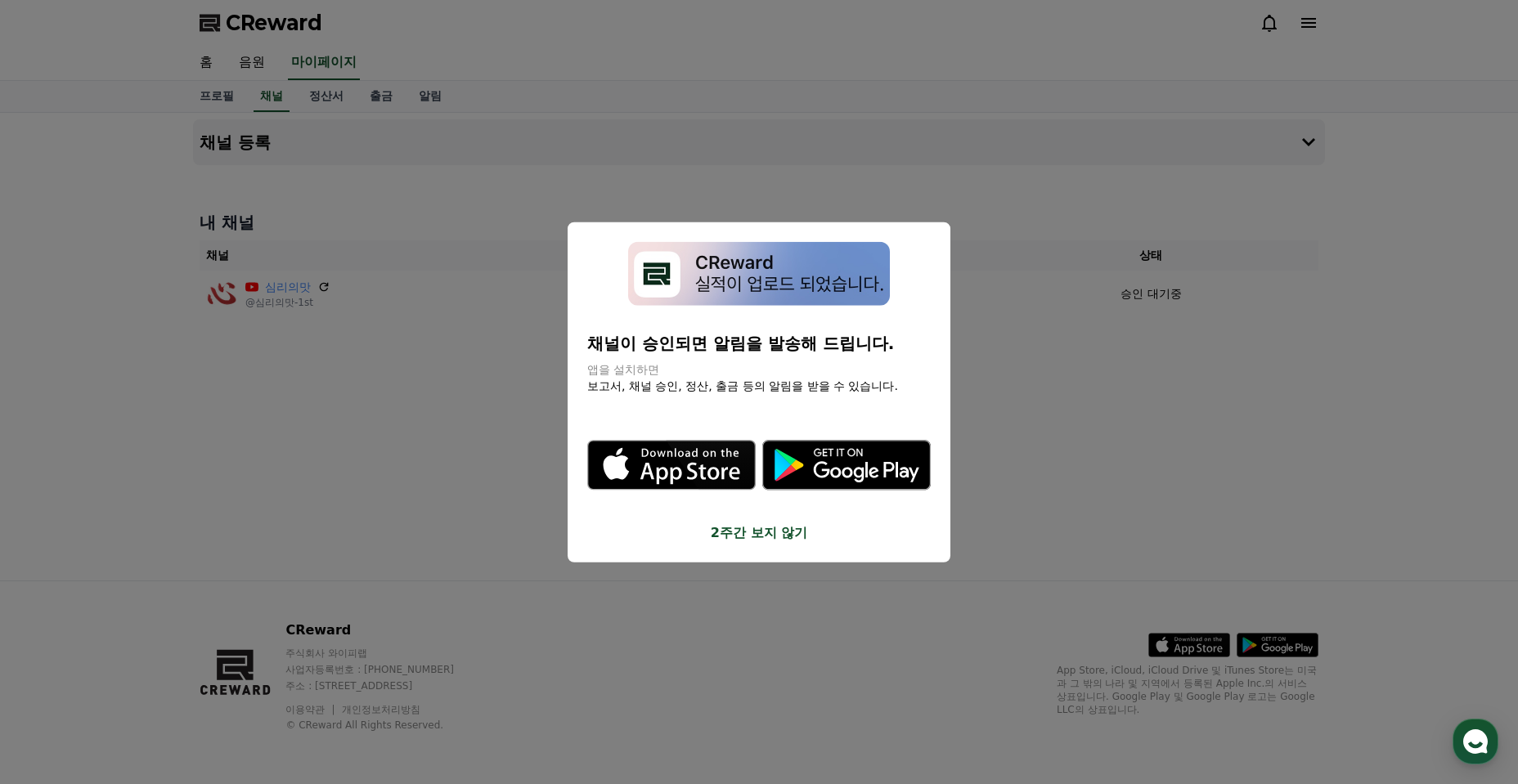
click at [784, 538] on button "2주간 보지 않기" at bounding box center [759, 533] width 344 height 19
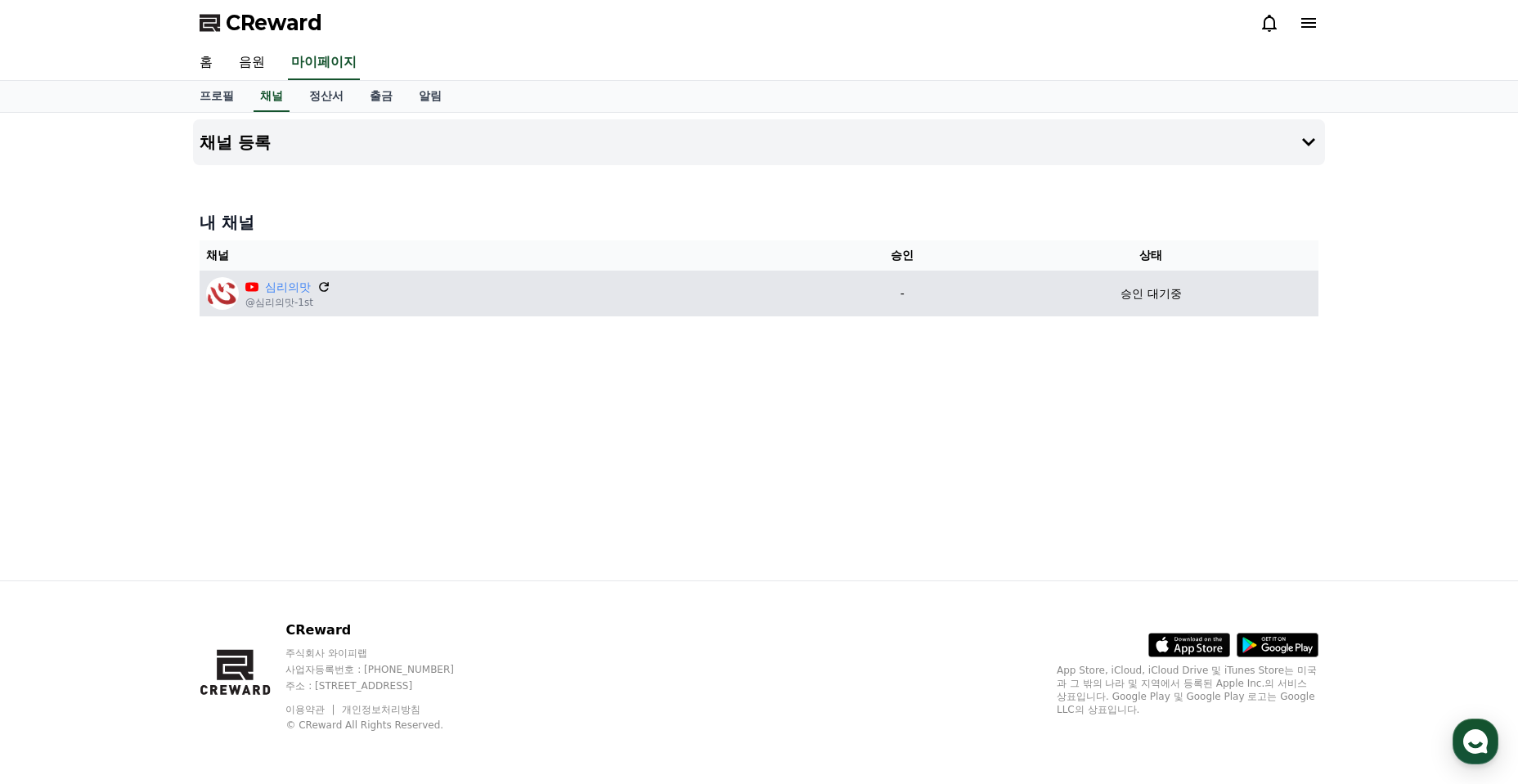
click at [328, 291] on icon at bounding box center [324, 287] width 15 height 15
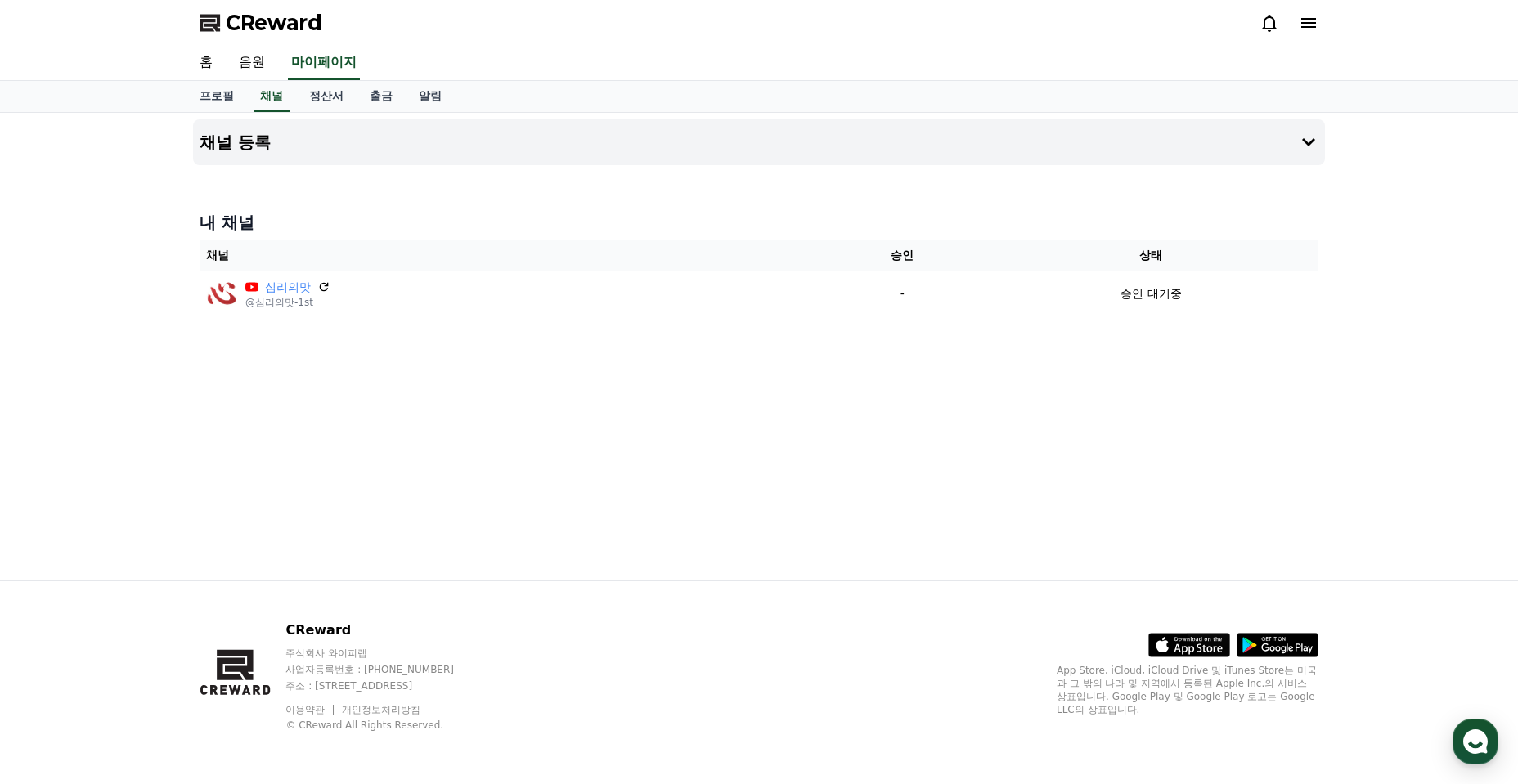
click at [851, 404] on div "채널 등록 내 채널 채널 승인 상태 심리의맛 @심리의맛-1st - 승인 대기중" at bounding box center [759, 347] width 1146 height 468
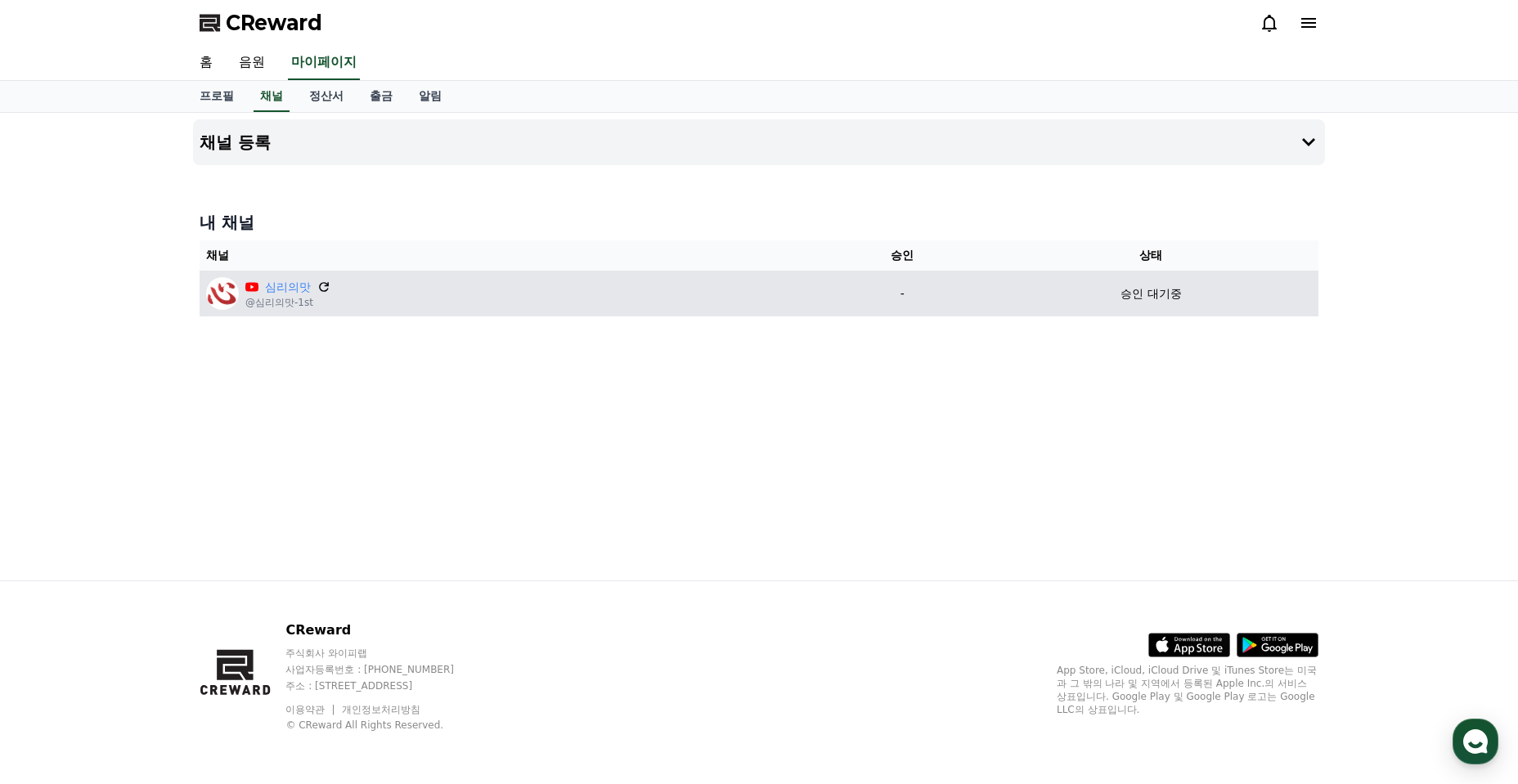
click at [317, 285] on icon at bounding box center [324, 287] width 15 height 15
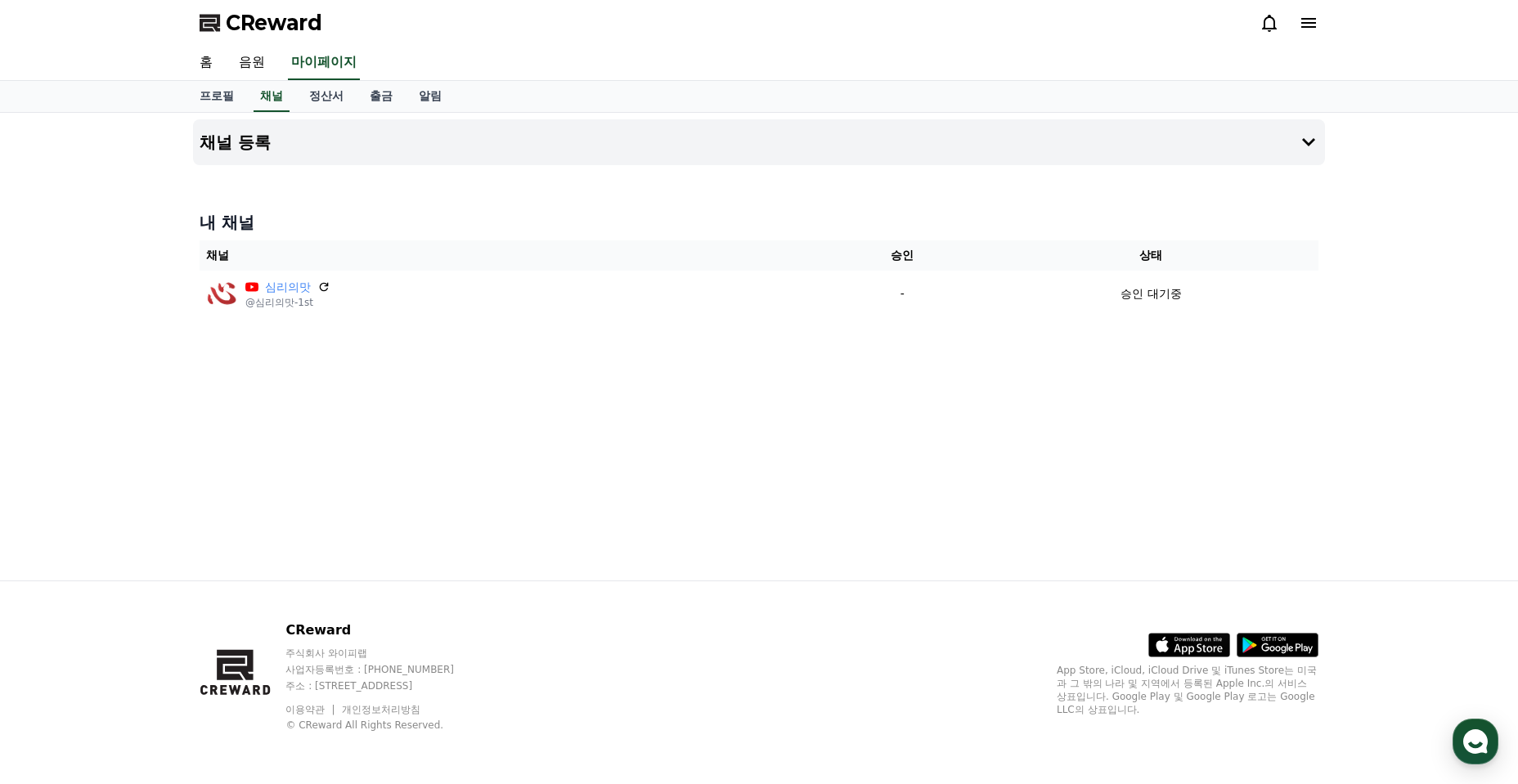
drag, startPoint x: 753, startPoint y: 447, endPoint x: 759, endPoint y: 456, distance: 10.8
click at [759, 449] on div "채널 등록 내 채널 채널 승인 상태 심리의맛 @심리의맛-1st - 승인 대기중" at bounding box center [759, 347] width 1146 height 468
click at [905, 428] on div "채널 등록 내 채널 채널 승인 상태 심리의맛 @심리의맛-1st - 승인 대기중" at bounding box center [759, 347] width 1146 height 468
click at [722, 409] on div "채널 등록 내 채널 채널 승인 상태 심리의맛 @심리의맛-1st - 승인 대기중" at bounding box center [759, 347] width 1146 height 468
